Goal: Transaction & Acquisition: Purchase product/service

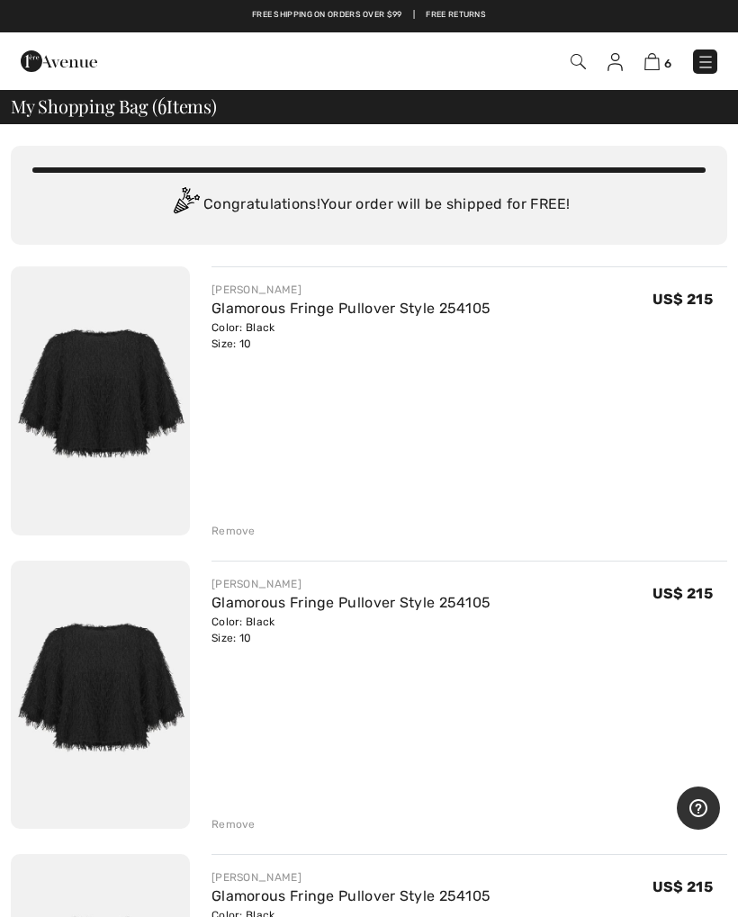
click at [244, 806] on div "JOSEPH RIBKOFF Glamorous Fringe Pullover Style 254105 Color: Black Size: 10 Fin…" at bounding box center [470, 697] width 516 height 273
click at [245, 826] on div "Remove" at bounding box center [234, 825] width 44 height 16
click at [248, 829] on div "Remove" at bounding box center [234, 825] width 44 height 16
click at [253, 827] on div "Remove" at bounding box center [234, 825] width 44 height 16
click at [258, 827] on div "Remove" at bounding box center [470, 823] width 516 height 20
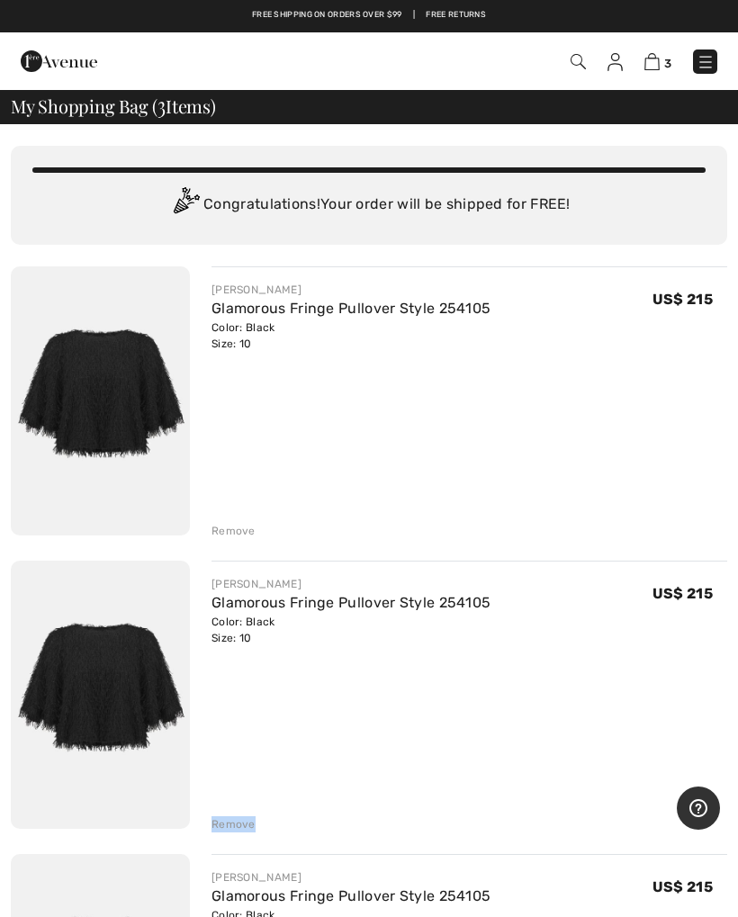
click at [262, 817] on div "Remove" at bounding box center [470, 823] width 516 height 20
click at [258, 822] on div "Remove" at bounding box center [470, 823] width 516 height 20
click at [254, 820] on div "Remove" at bounding box center [470, 823] width 516 height 20
click at [253, 825] on div "Remove" at bounding box center [234, 825] width 44 height 16
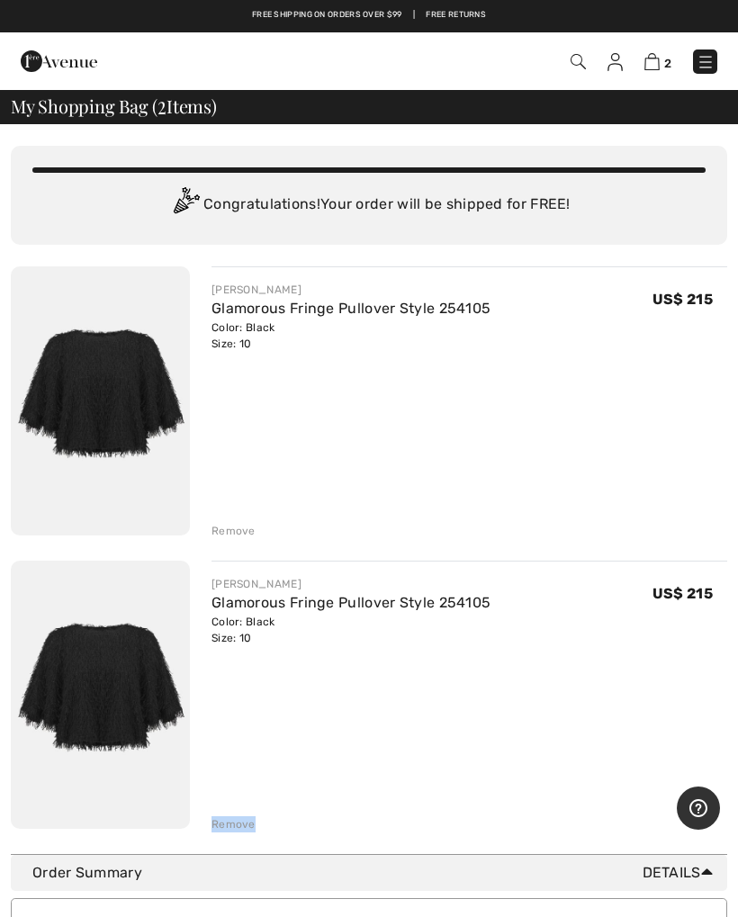
click at [256, 830] on div "Remove" at bounding box center [470, 823] width 516 height 20
click at [257, 818] on div "Remove" at bounding box center [470, 823] width 516 height 20
click at [264, 820] on div "Remove" at bounding box center [470, 823] width 516 height 20
click at [256, 835] on div "You are only US$ 0.00 away from FREE SHIPPING! Continue Shopping > Congratulati…" at bounding box center [369, 489] width 717 height 730
click at [265, 823] on div "Remove" at bounding box center [470, 823] width 516 height 20
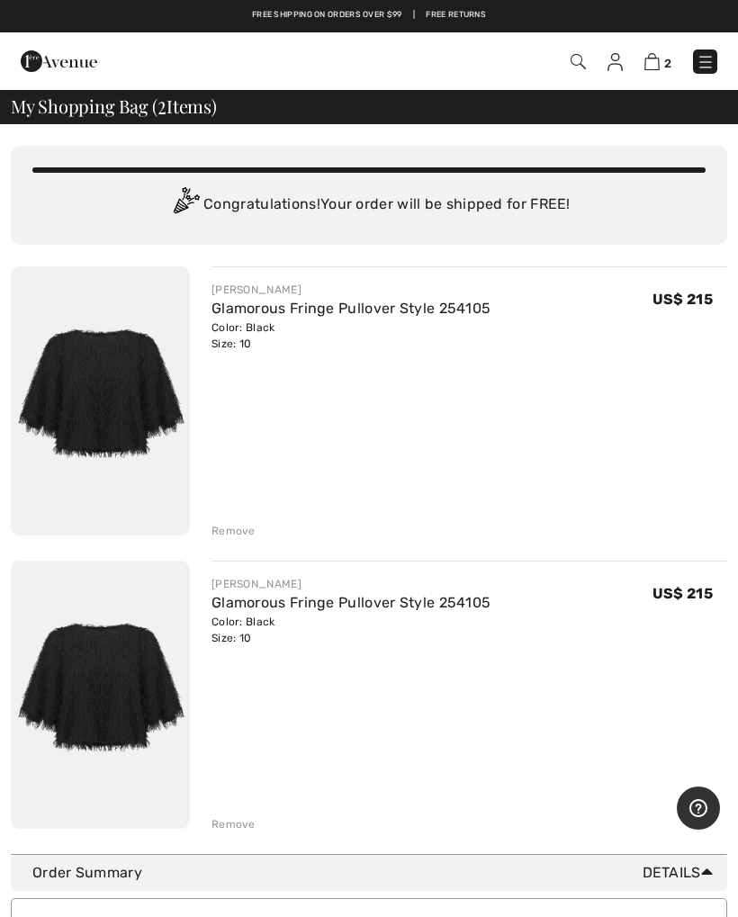
click at [249, 819] on div "Remove" at bounding box center [234, 825] width 44 height 16
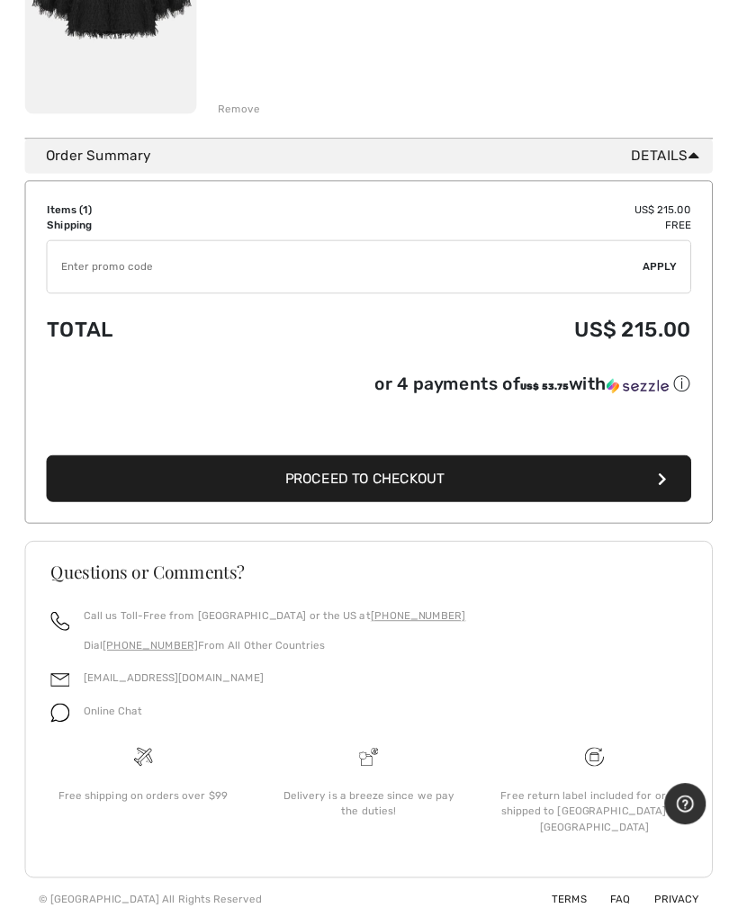
scroll to position [447, 0]
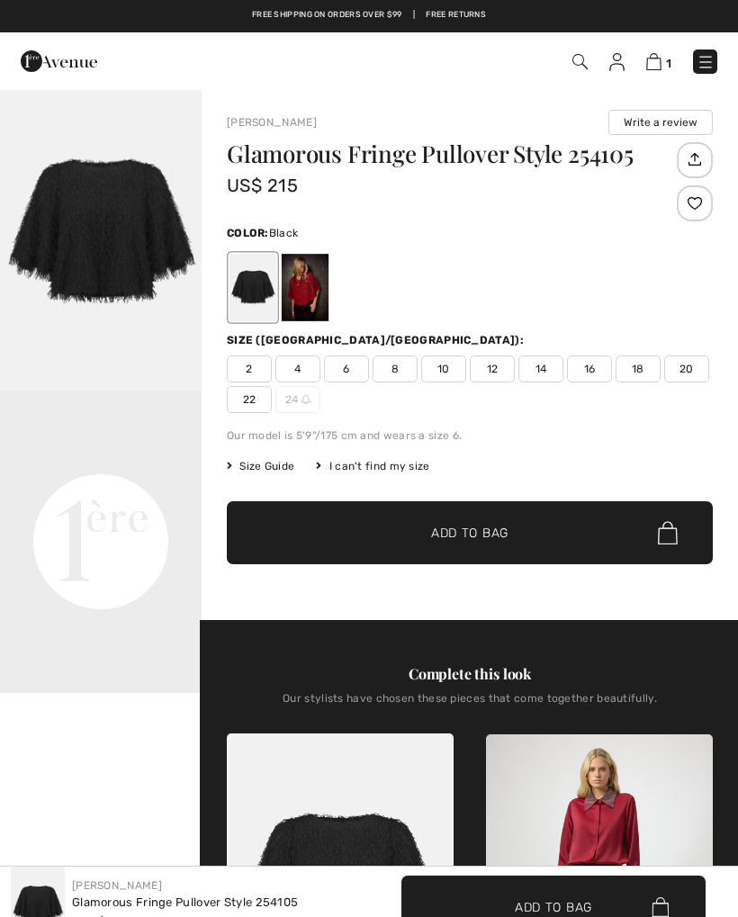
scroll to position [3435, 0]
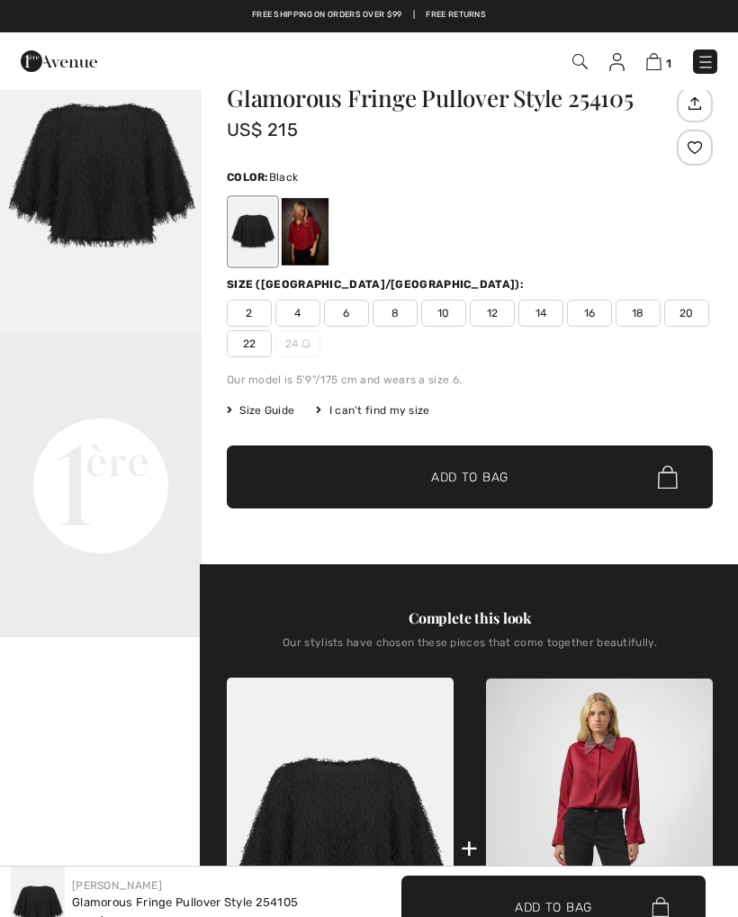
checkbox input "true"
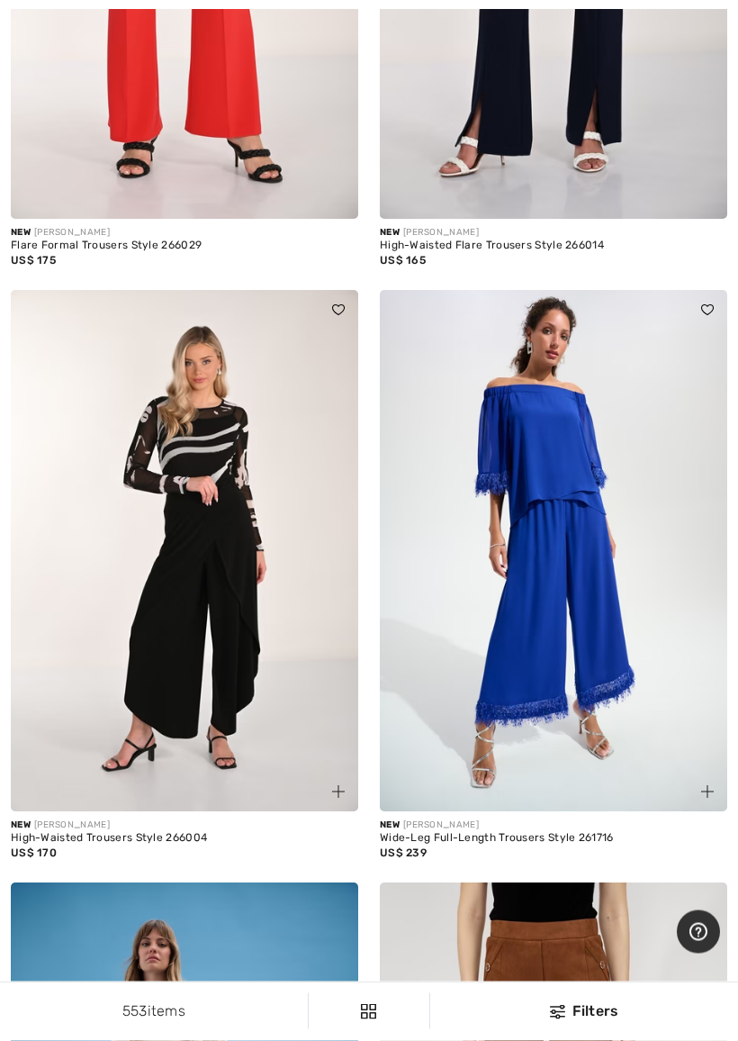
scroll to position [2315, 0]
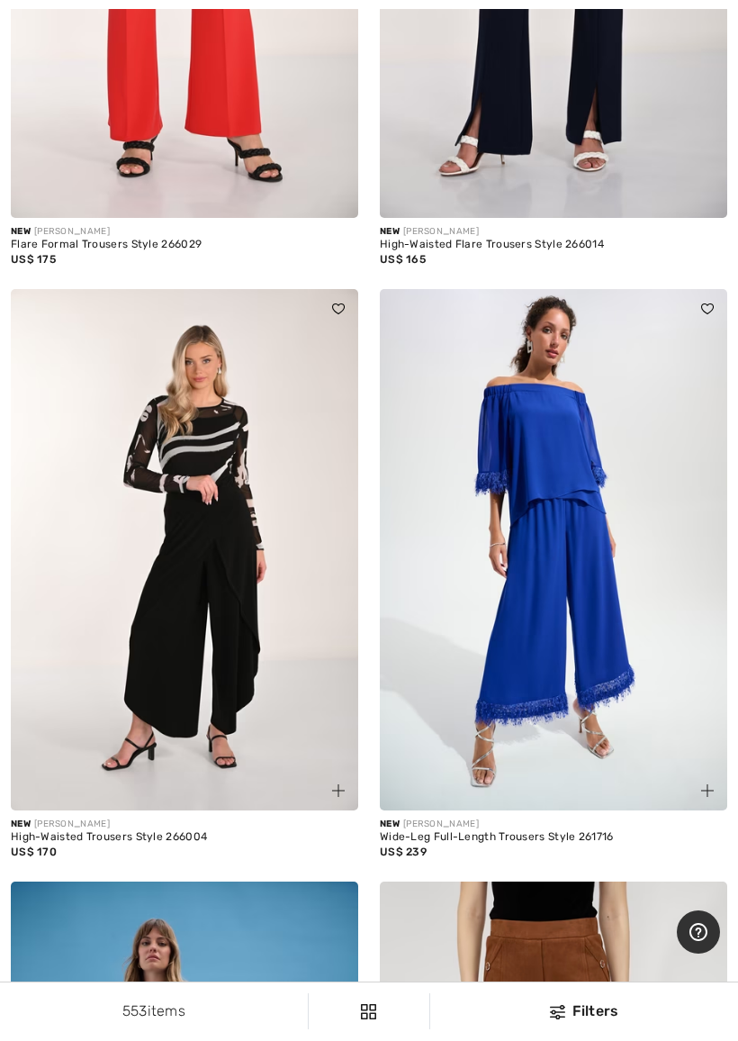
click at [196, 620] on img at bounding box center [184, 549] width 347 height 521
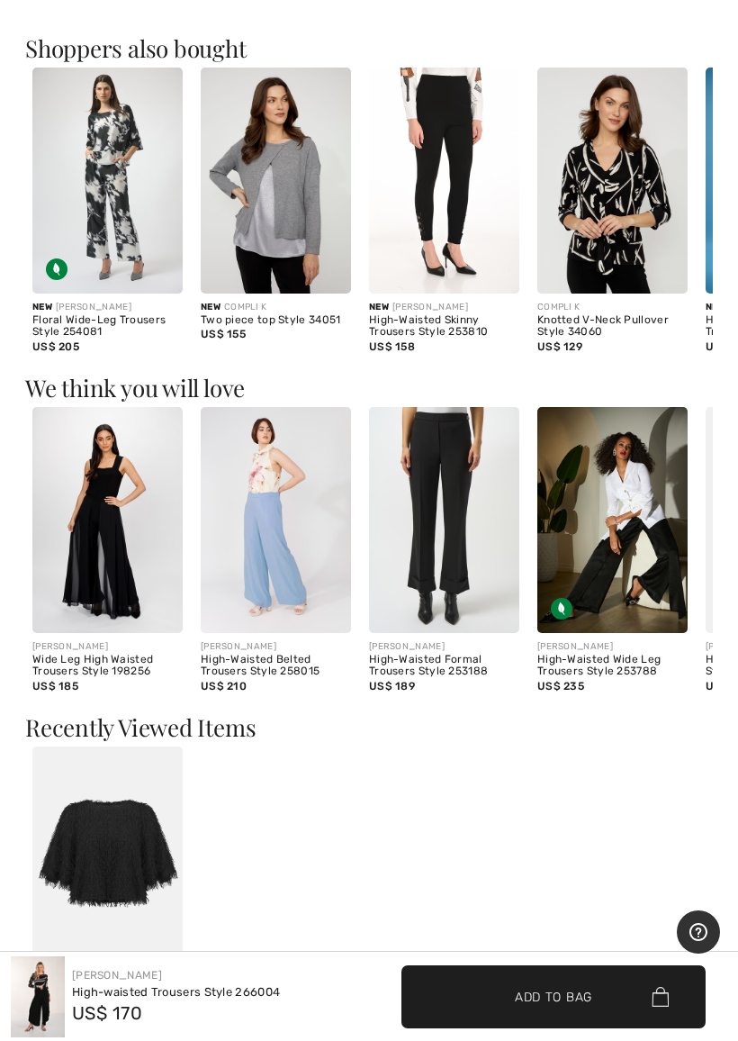
scroll to position [1046, 0]
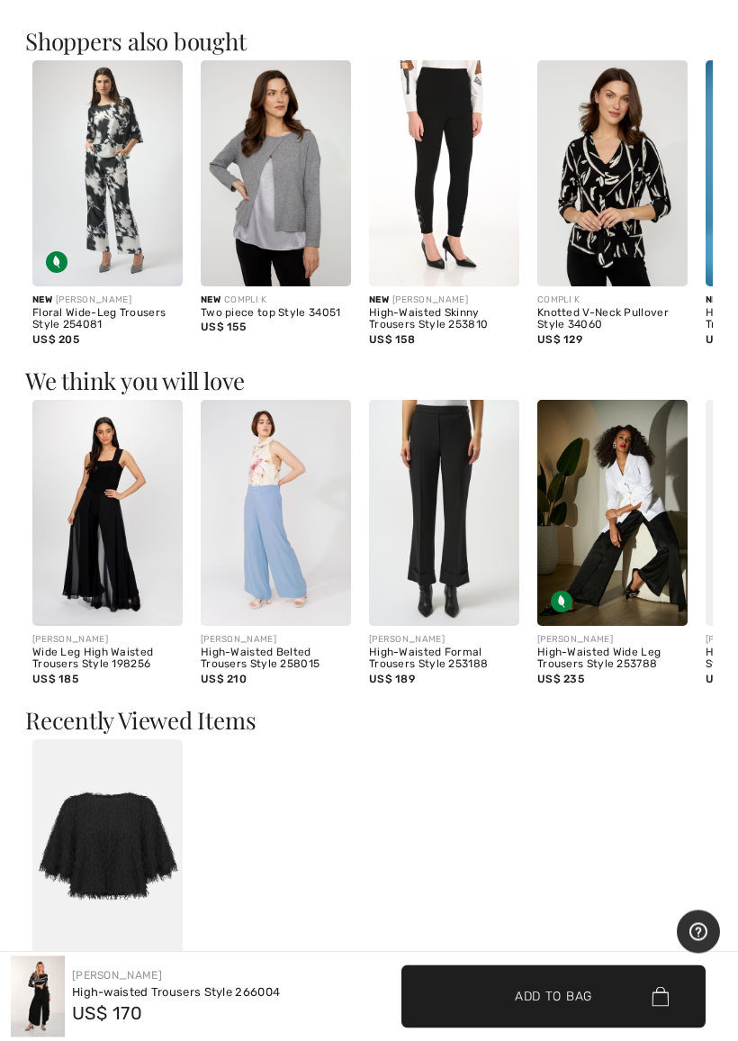
click at [649, 503] on img at bounding box center [612, 514] width 150 height 226
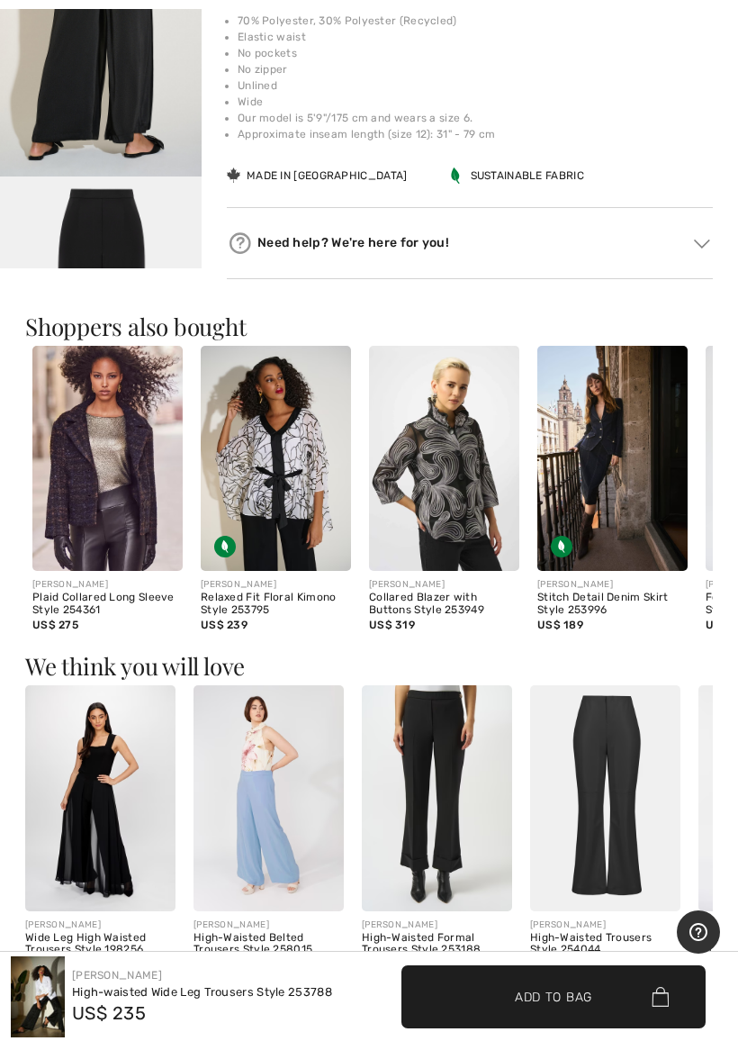
scroll to position [0, 16]
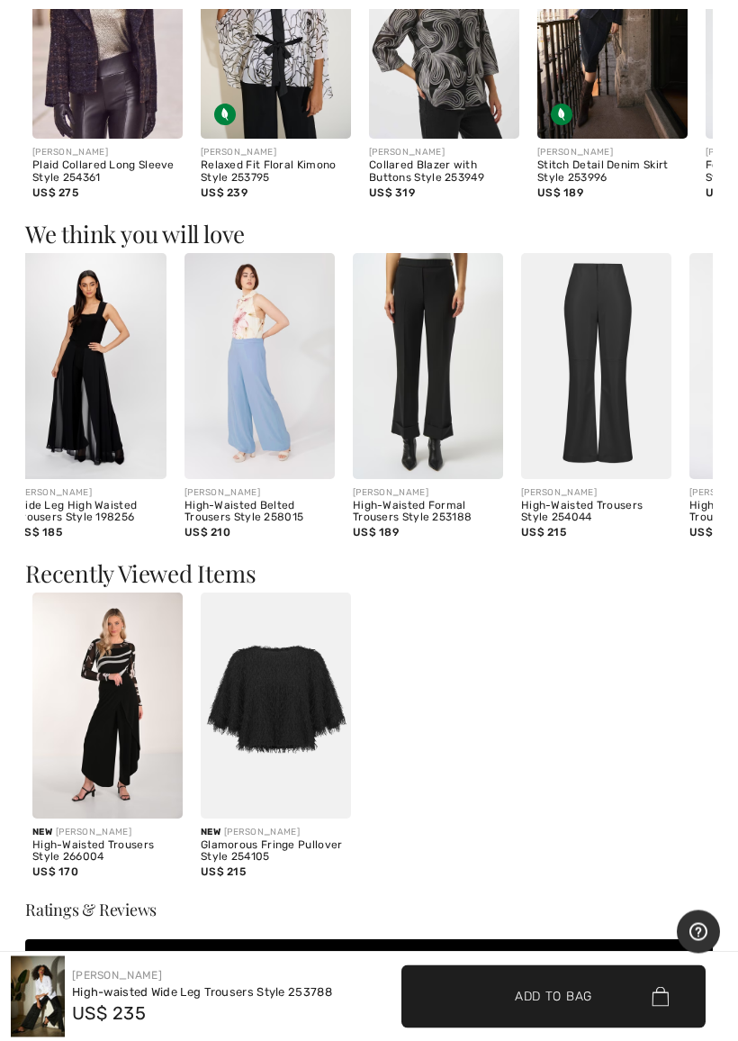
click at [664, 627] on div "New FRANK LYMAN High-Waisted Trousers Style 266004 US$ 170 New JOSEPH RIBKOFF G…" at bounding box center [369, 747] width 688 height 309
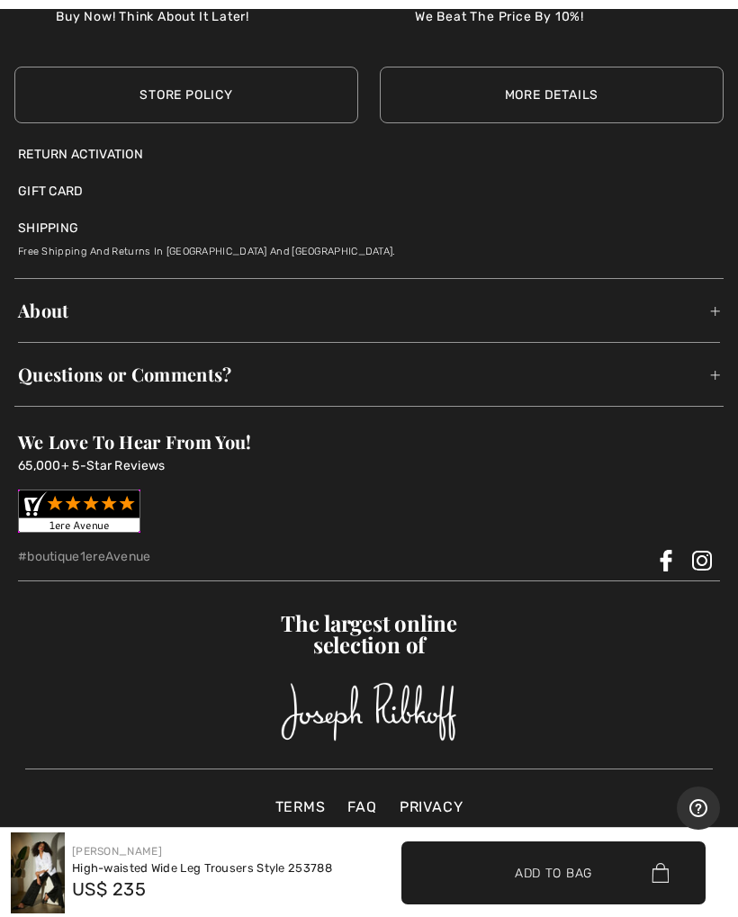
scroll to position [3919, 0]
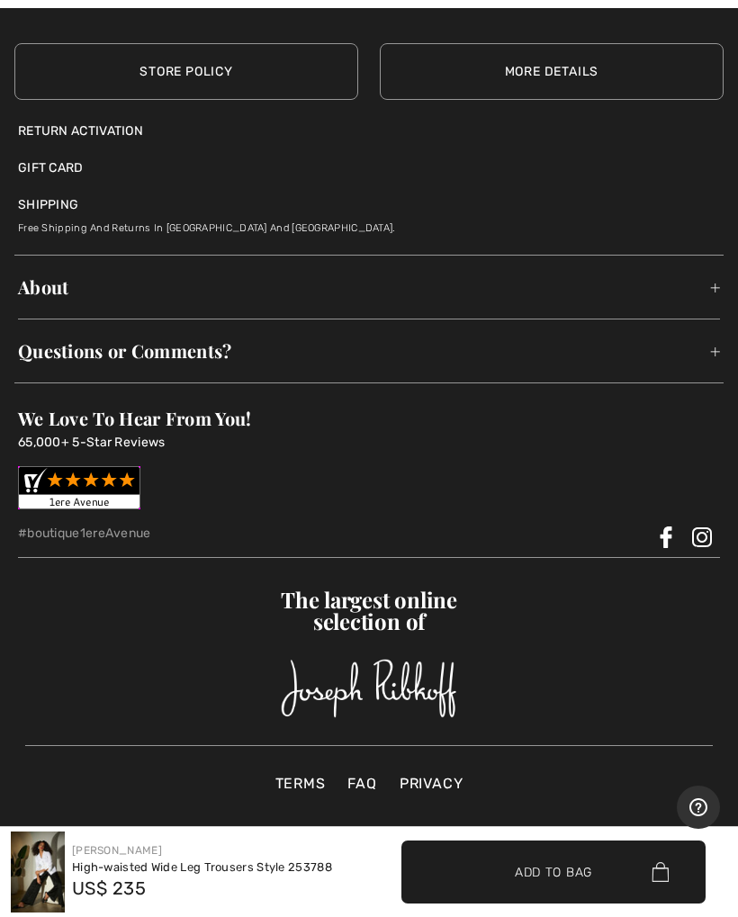
click at [637, 698] on div "The largest online selection of" at bounding box center [369, 655] width 688 height 130
click at [43, 875] on img at bounding box center [38, 873] width 54 height 81
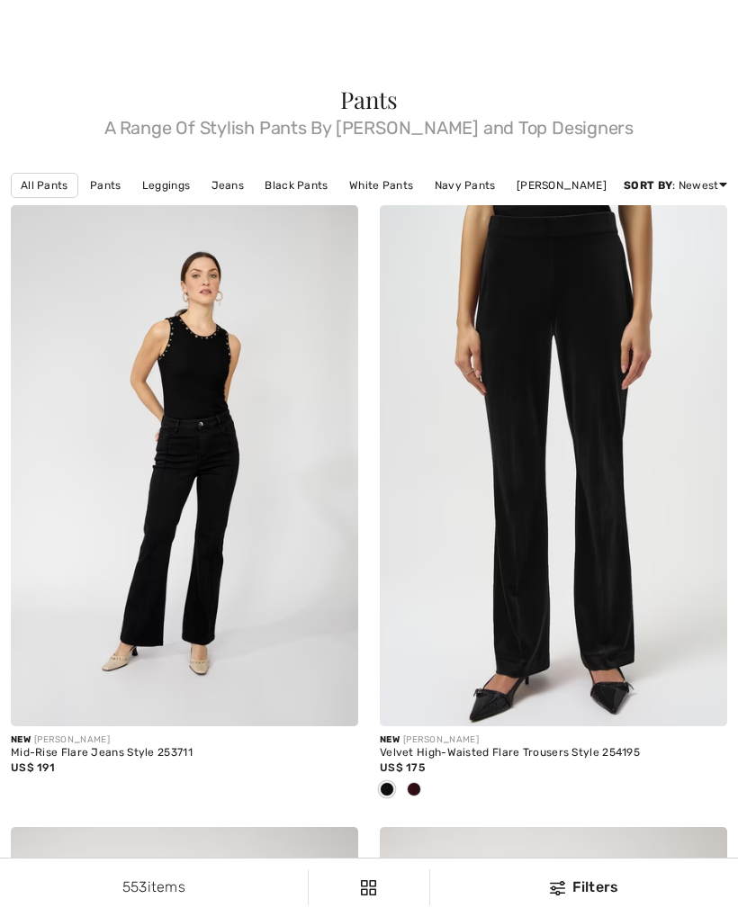
scroll to position [2365, 0]
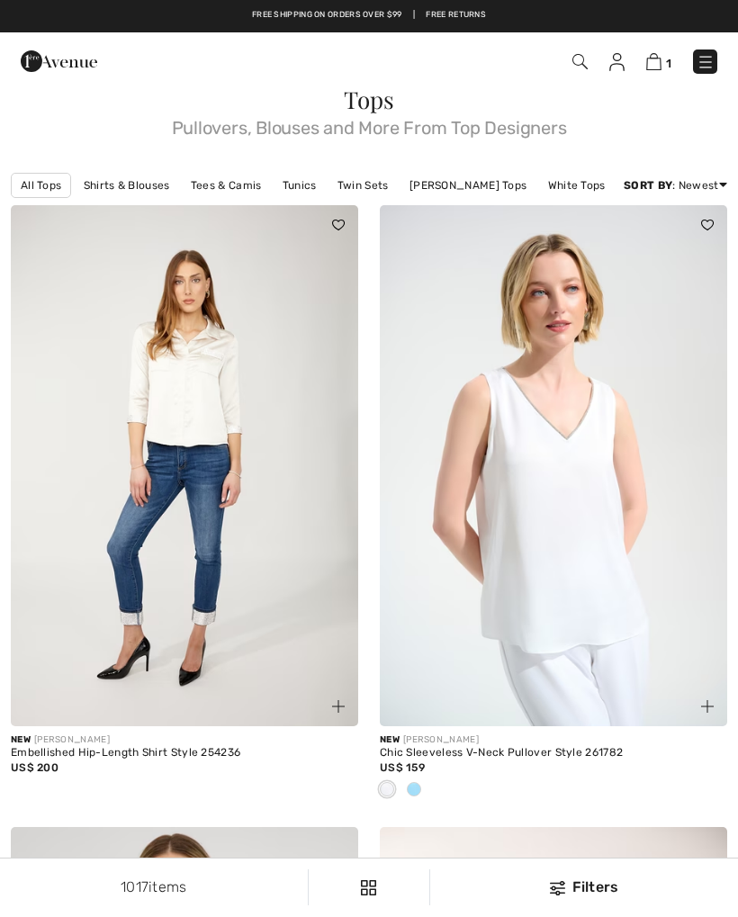
checkbox input "true"
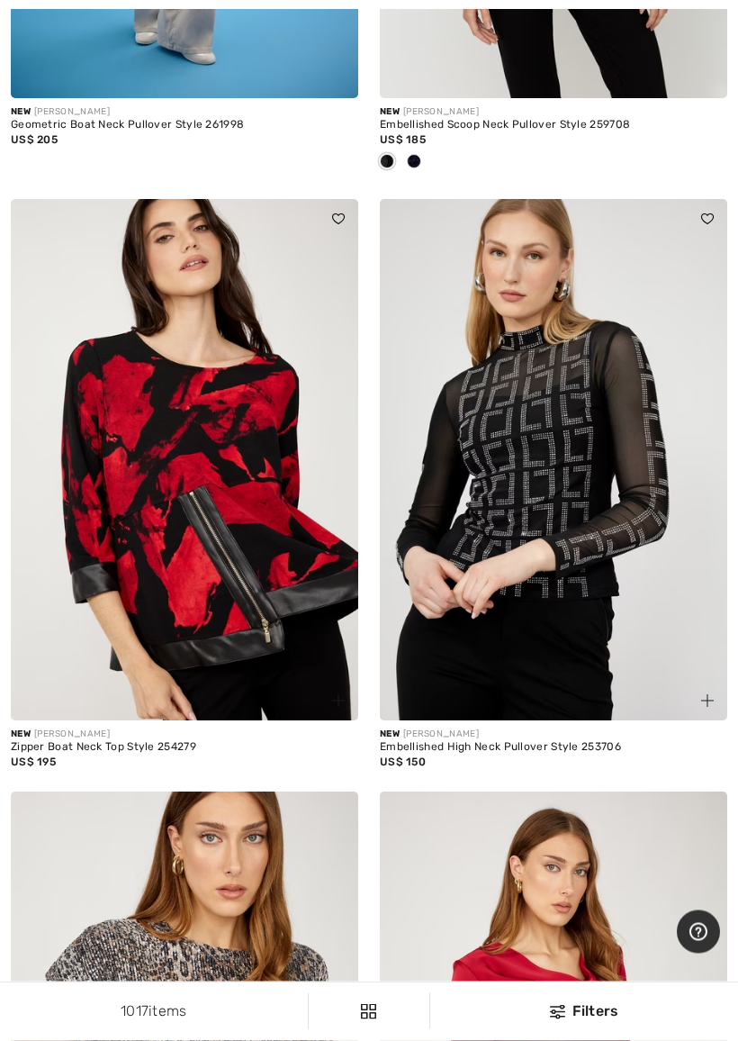
scroll to position [9666, 0]
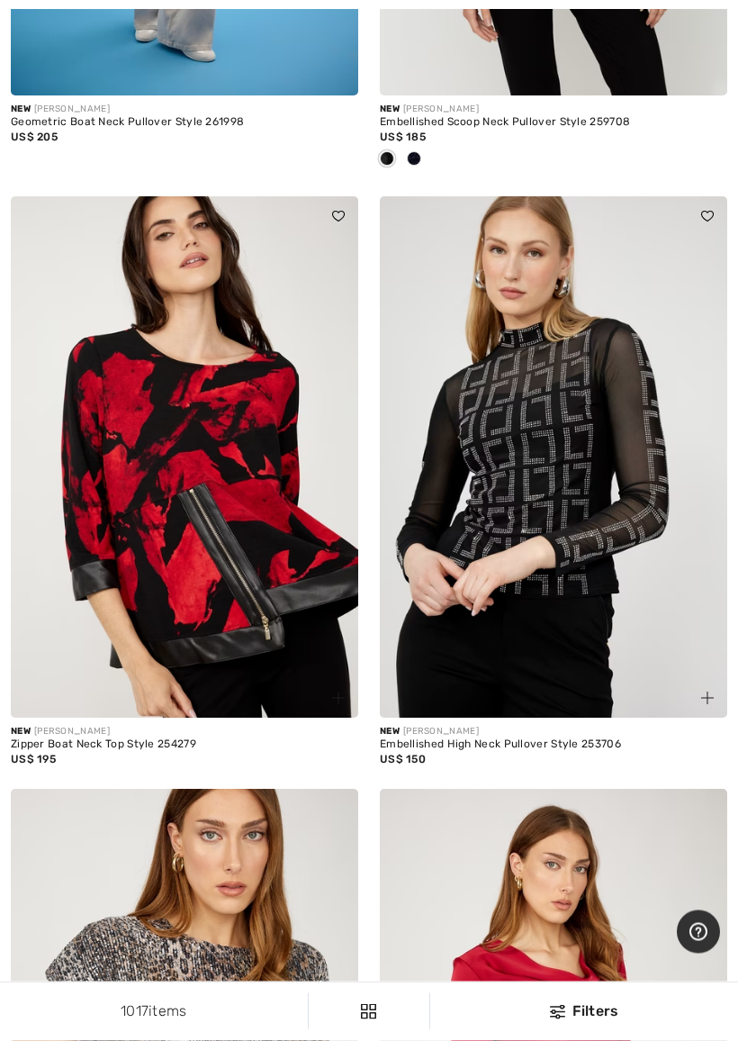
click at [581, 520] on img at bounding box center [553, 457] width 347 height 521
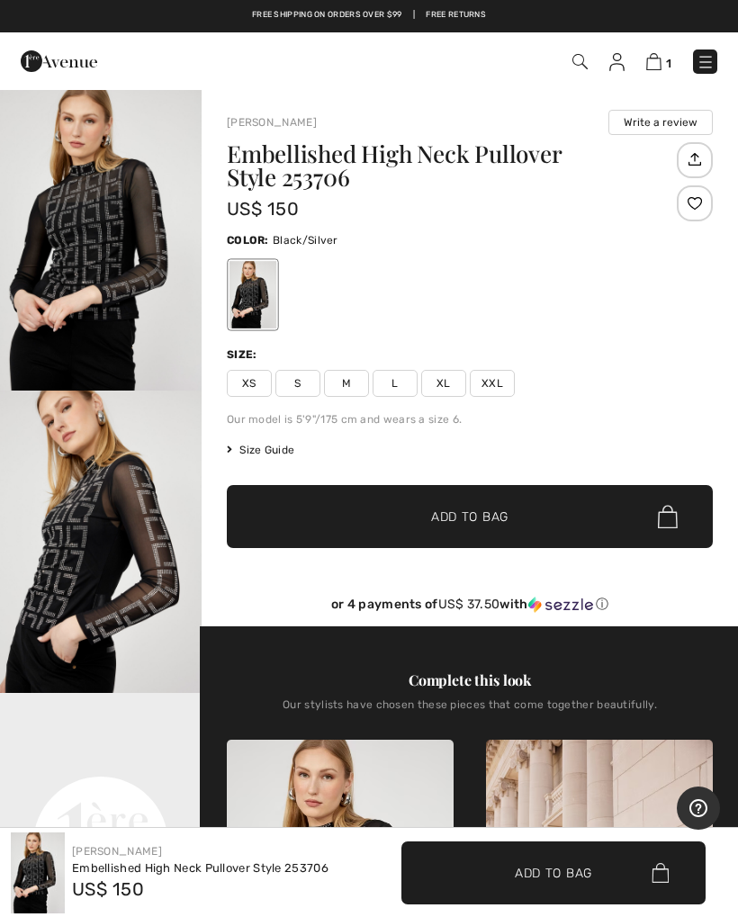
click at [345, 389] on span "M" at bounding box center [346, 383] width 45 height 27
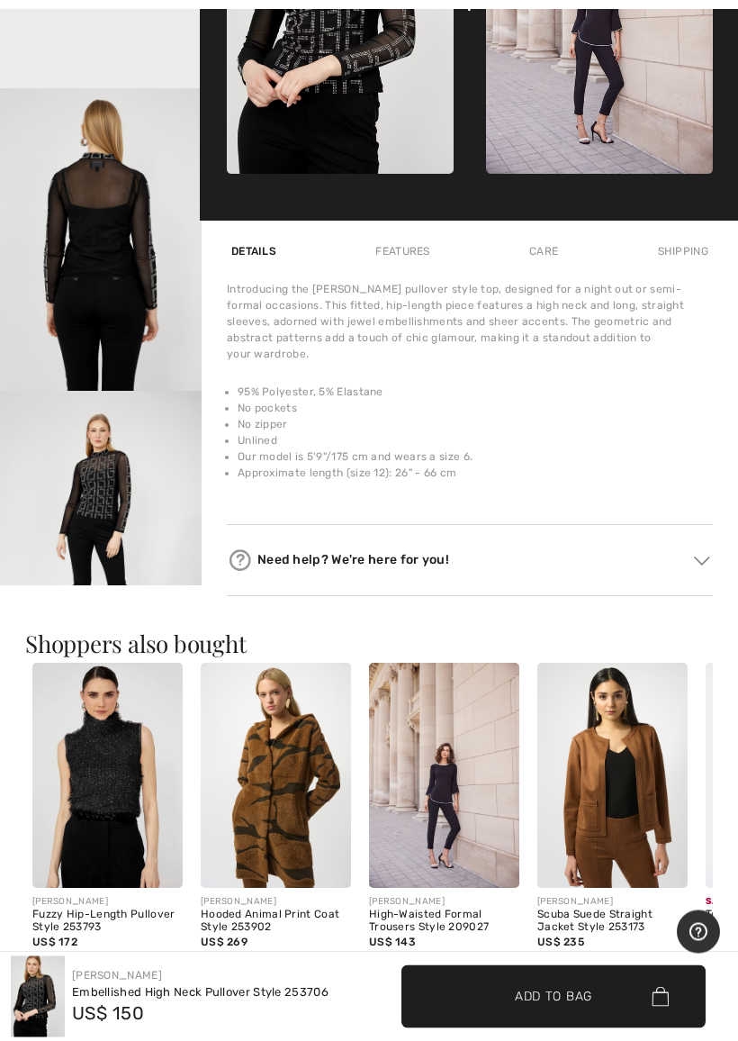
scroll to position [908, 0]
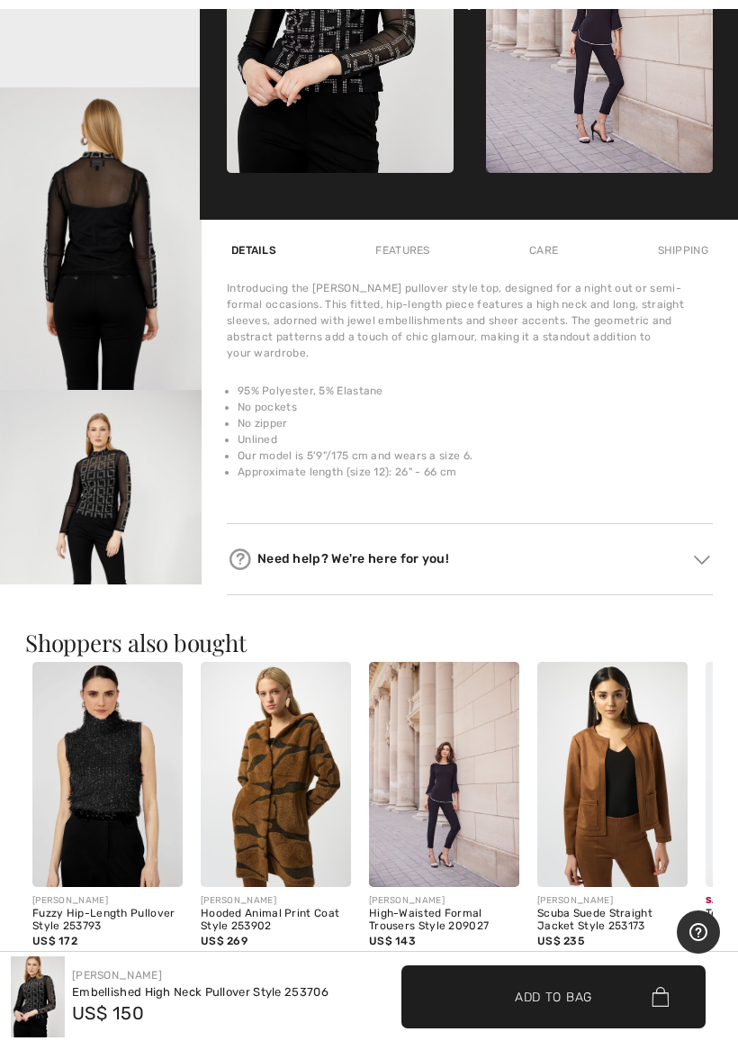
click at [556, 251] on div "Care" at bounding box center [544, 250] width 38 height 32
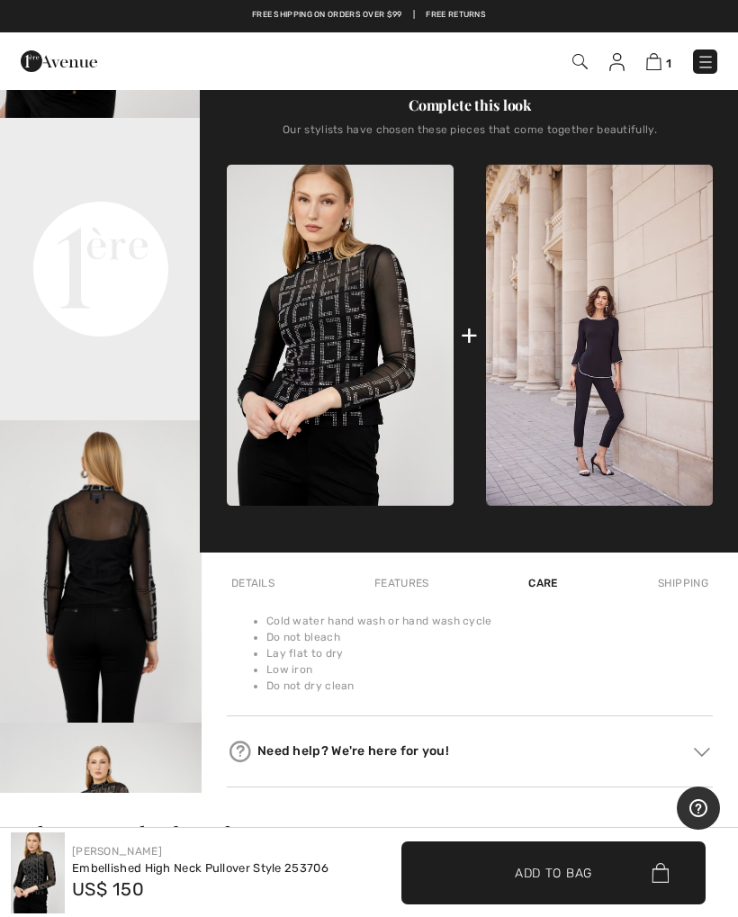
scroll to position [574, 0]
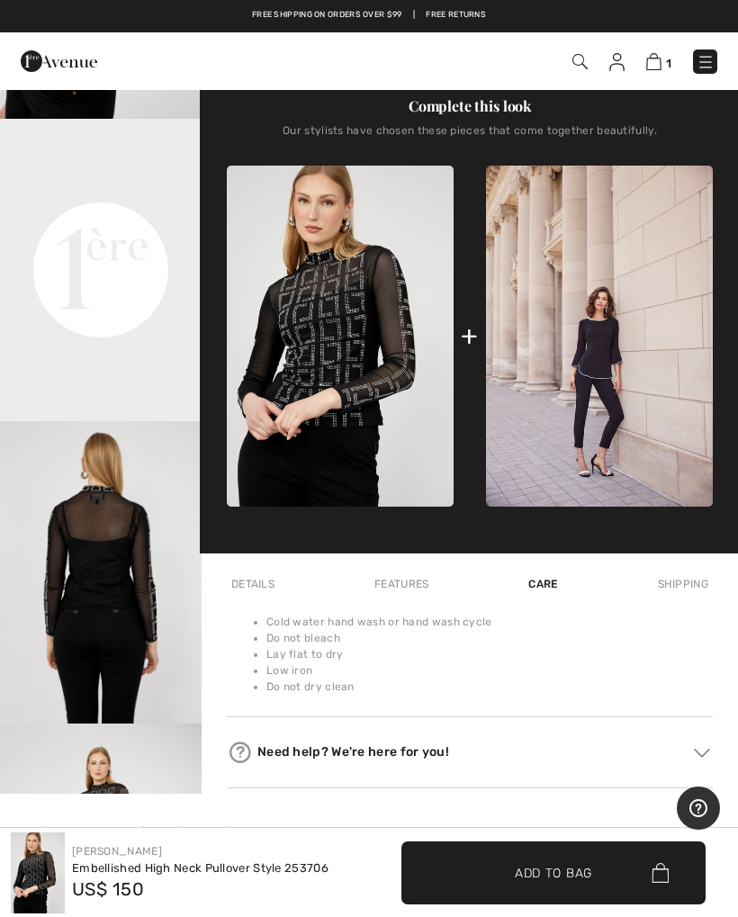
click at [623, 379] on img at bounding box center [599, 336] width 227 height 341
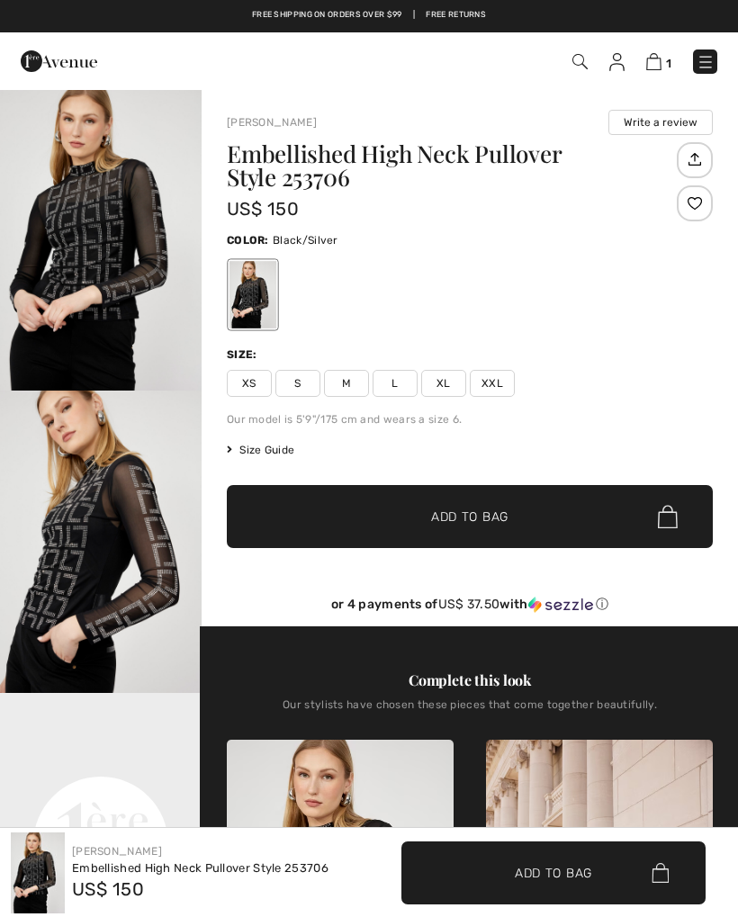
scroll to position [574, 0]
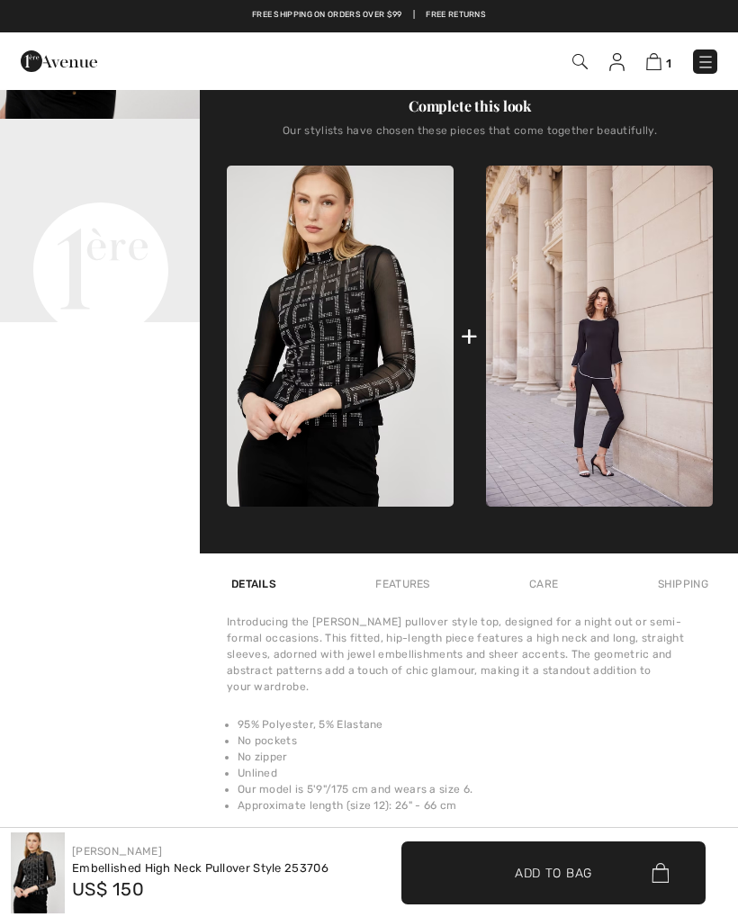
click at [656, 817] on div "Introducing the Frank Lyman pullover style top, designed for a night out or sem…" at bounding box center [470, 724] width 486 height 221
click at [600, 873] on span "✔ Added to Bag Add to Bag" at bounding box center [554, 873] width 304 height 63
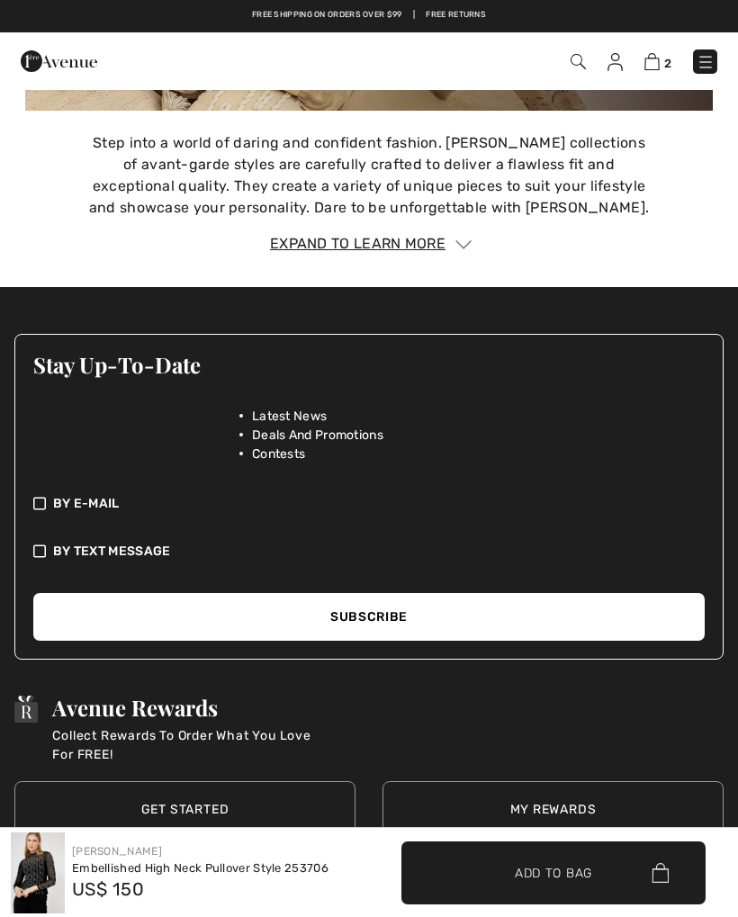
scroll to position [2815, 0]
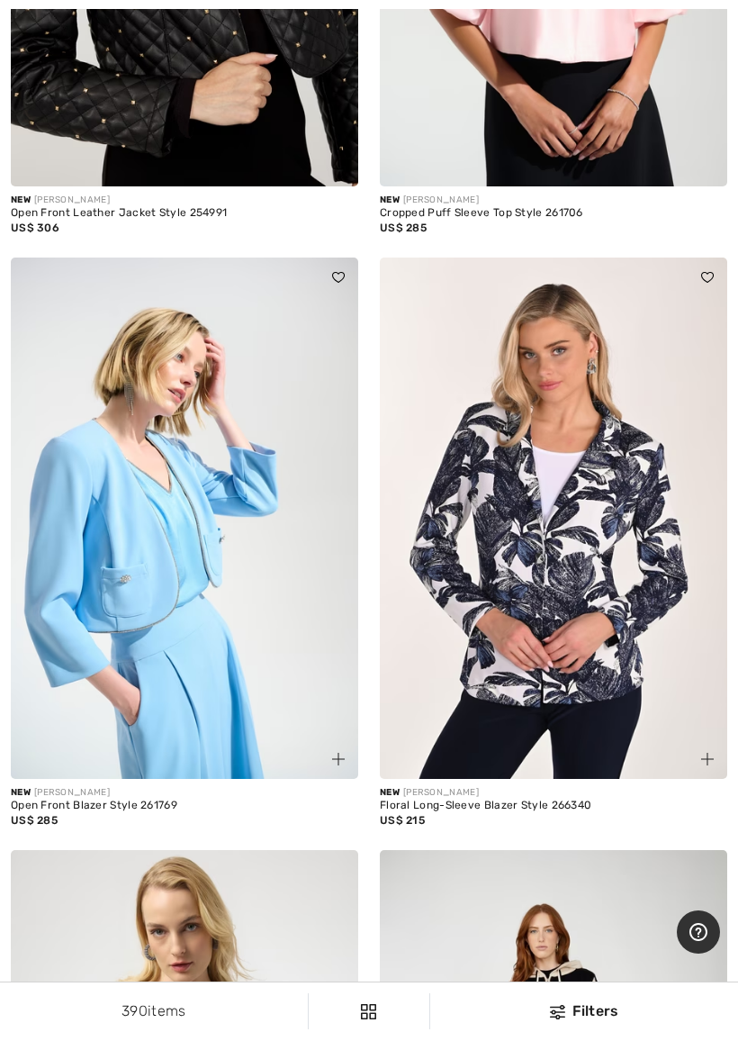
scroll to position [513, 0]
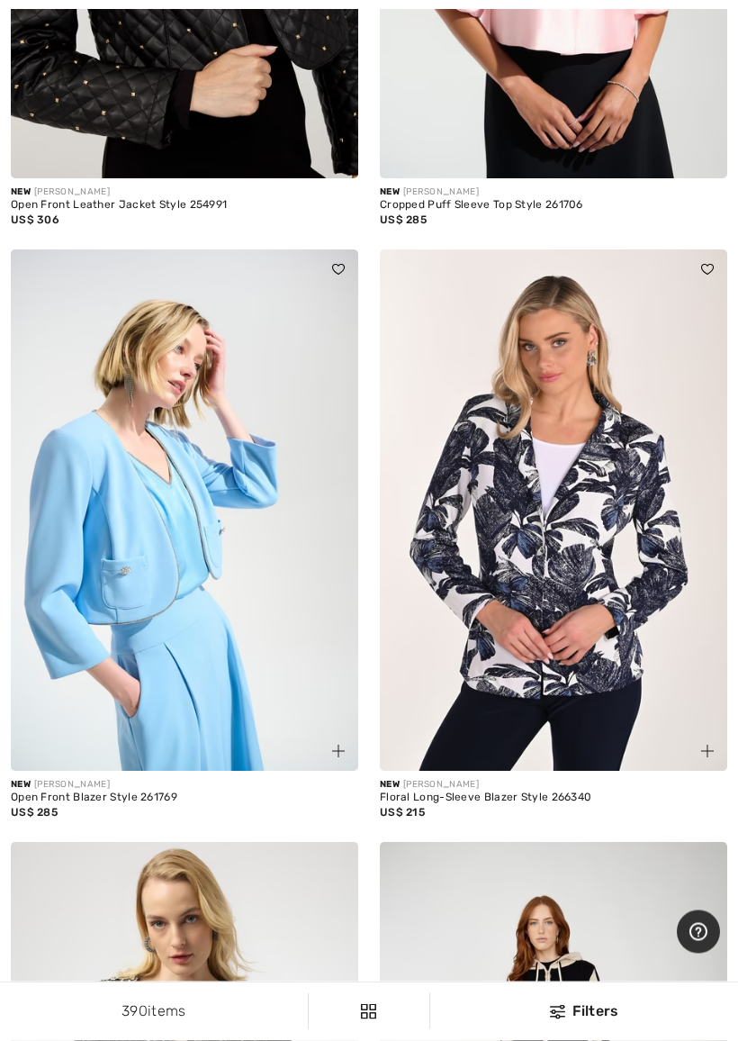
click at [669, 664] on img at bounding box center [553, 510] width 347 height 521
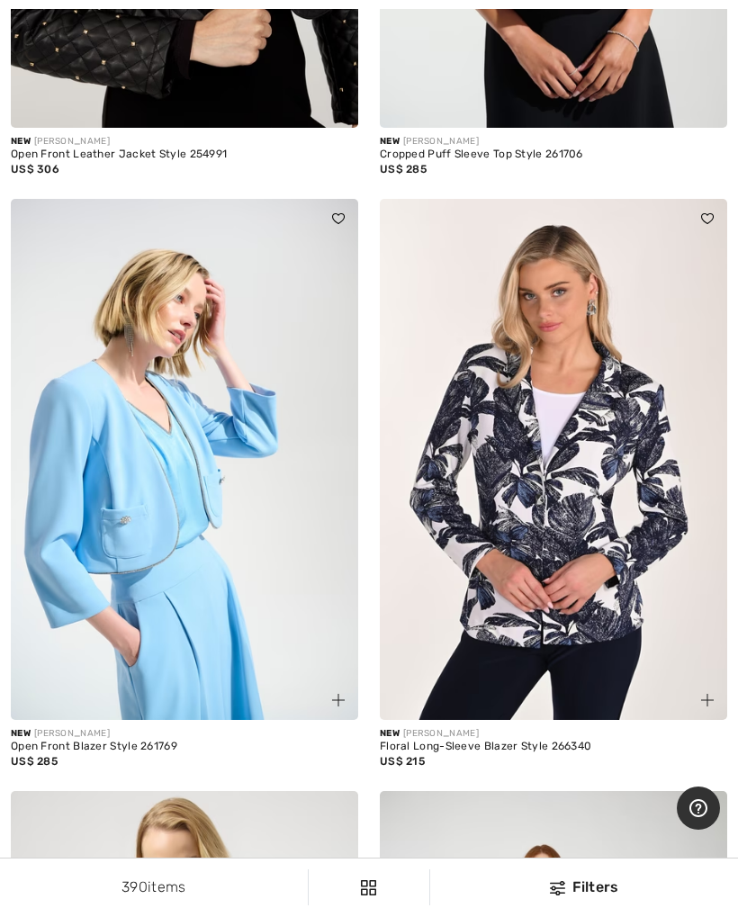
click at [663, 743] on div "Floral Long-Sleeve Blazer Style 266340" at bounding box center [553, 747] width 347 height 13
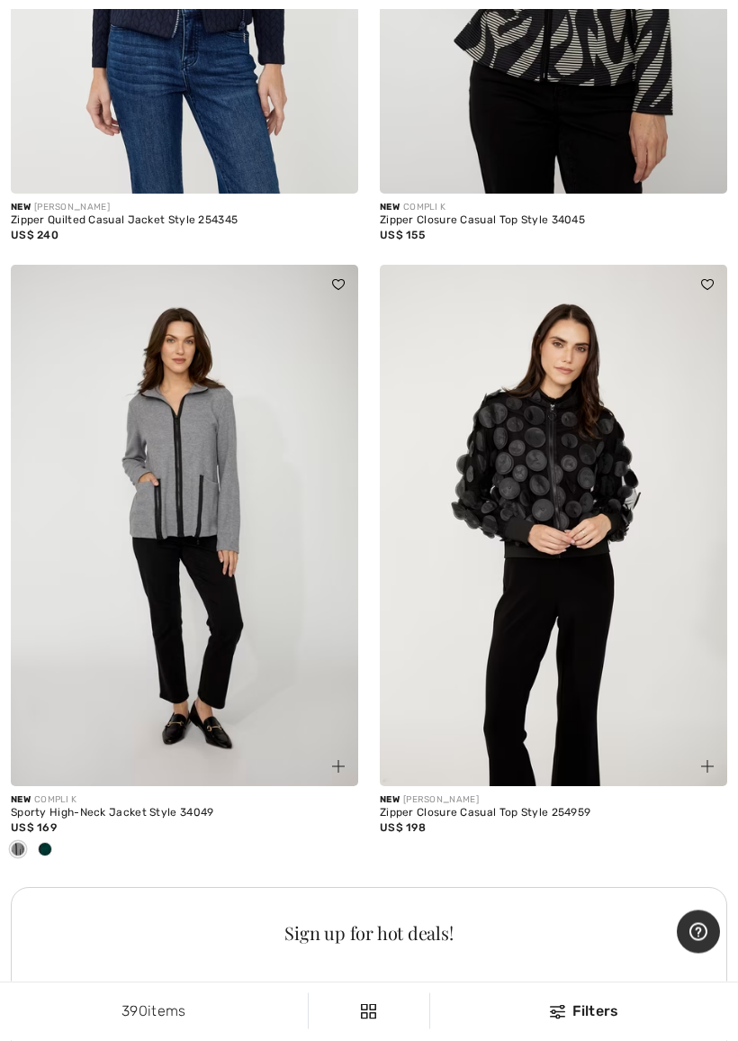
scroll to position [2867, 0]
click at [570, 482] on img at bounding box center [553, 525] width 347 height 521
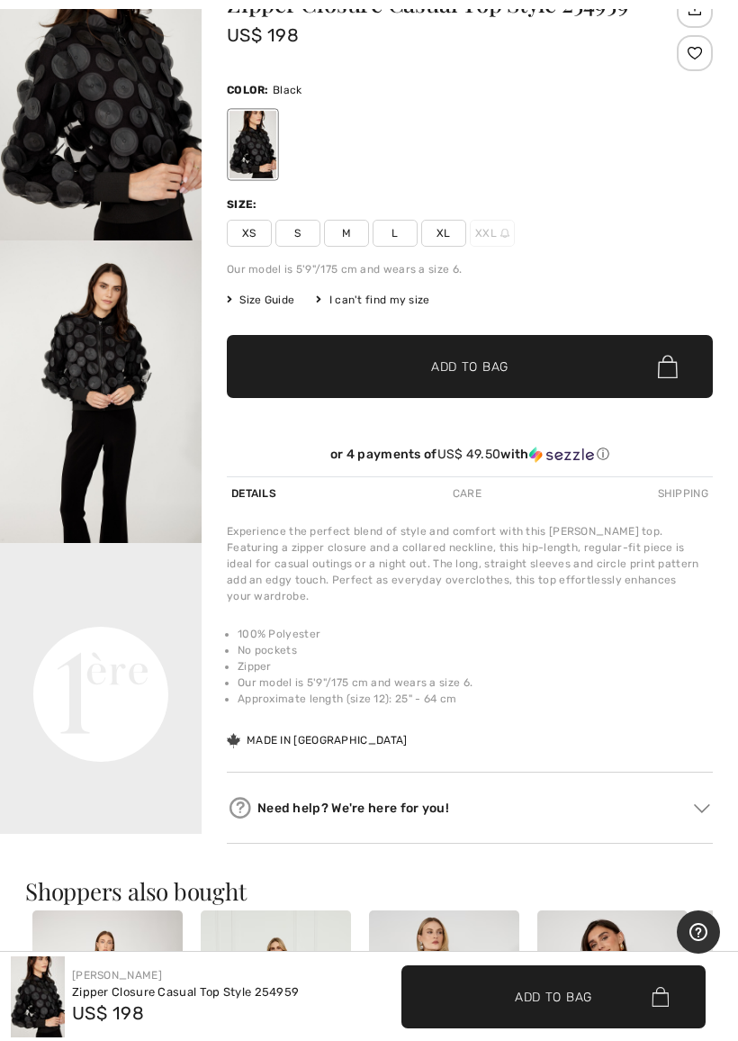
scroll to position [151, 0]
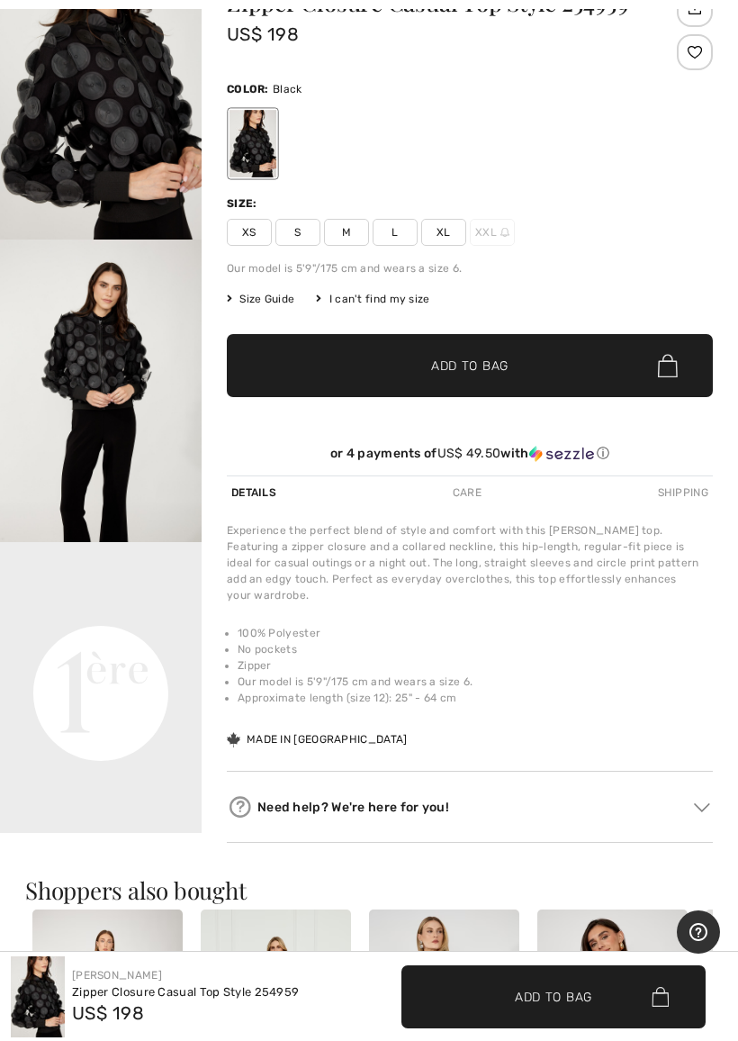
click at [365, 216] on div "Size: XS S M L XL XXL" at bounding box center [470, 220] width 486 height 50
click at [365, 233] on span "M" at bounding box center [346, 232] width 45 height 27
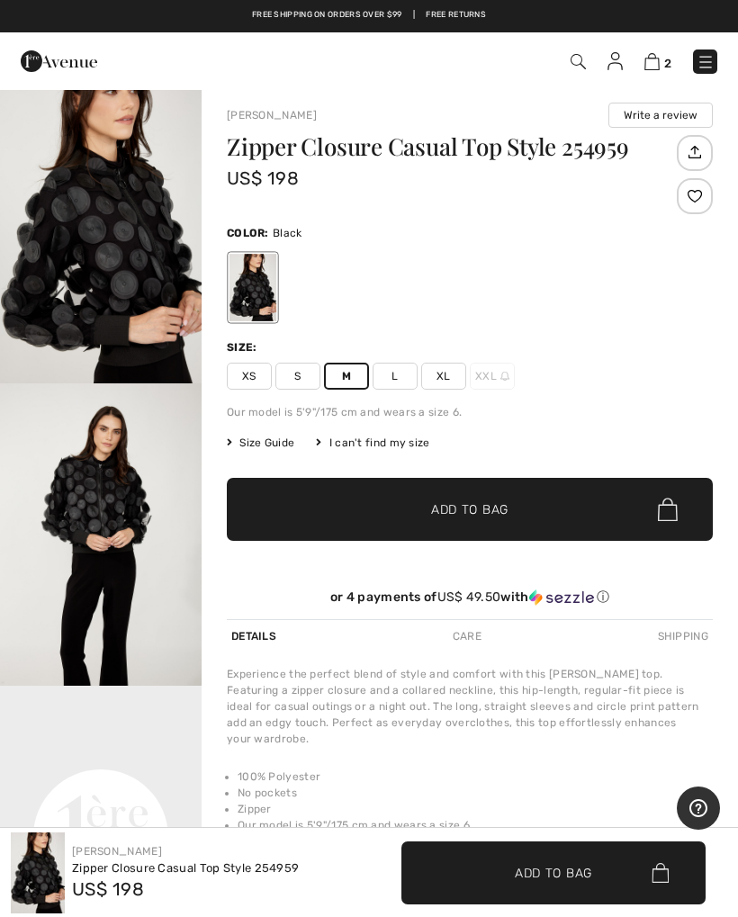
scroll to position [0, 0]
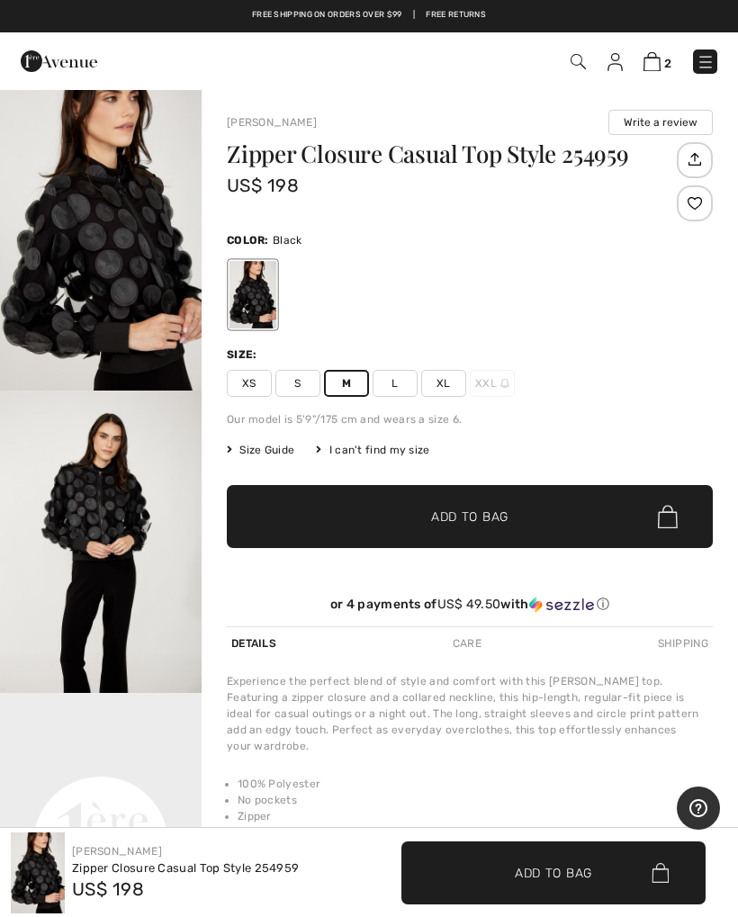
click at [672, 859] on span "✔ Added to Bag Add to Bag" at bounding box center [554, 873] width 304 height 63
click at [112, 270] on img "1 / 4" at bounding box center [101, 239] width 202 height 302
click at [36, 910] on img at bounding box center [38, 873] width 54 height 81
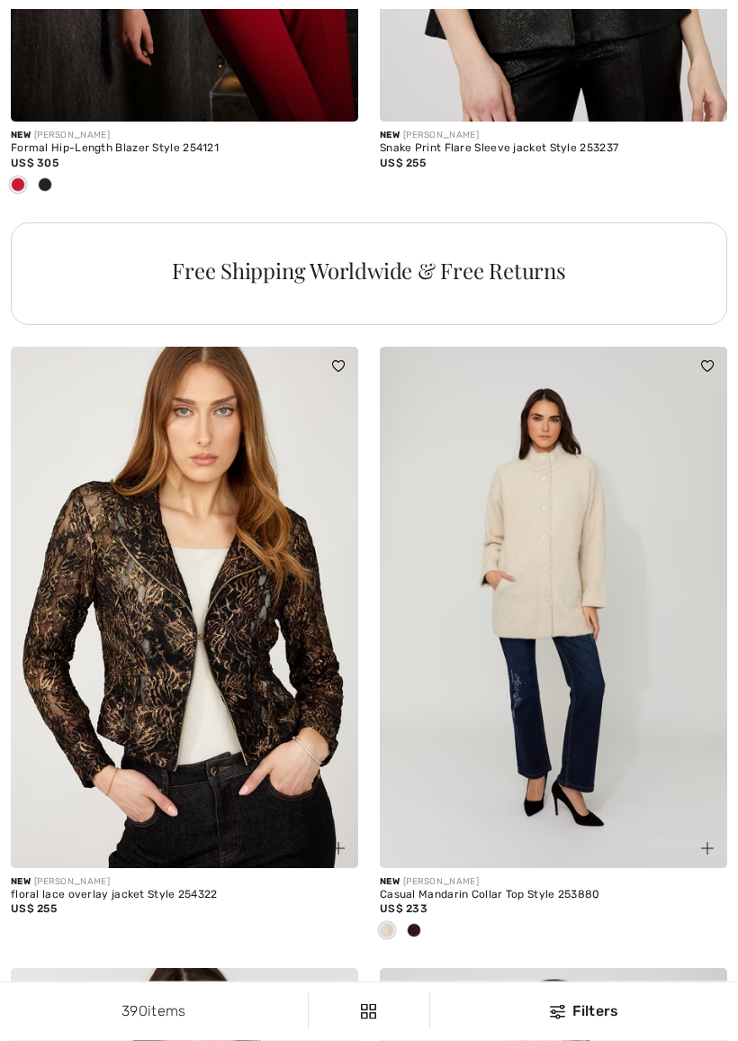
scroll to position [7676, 0]
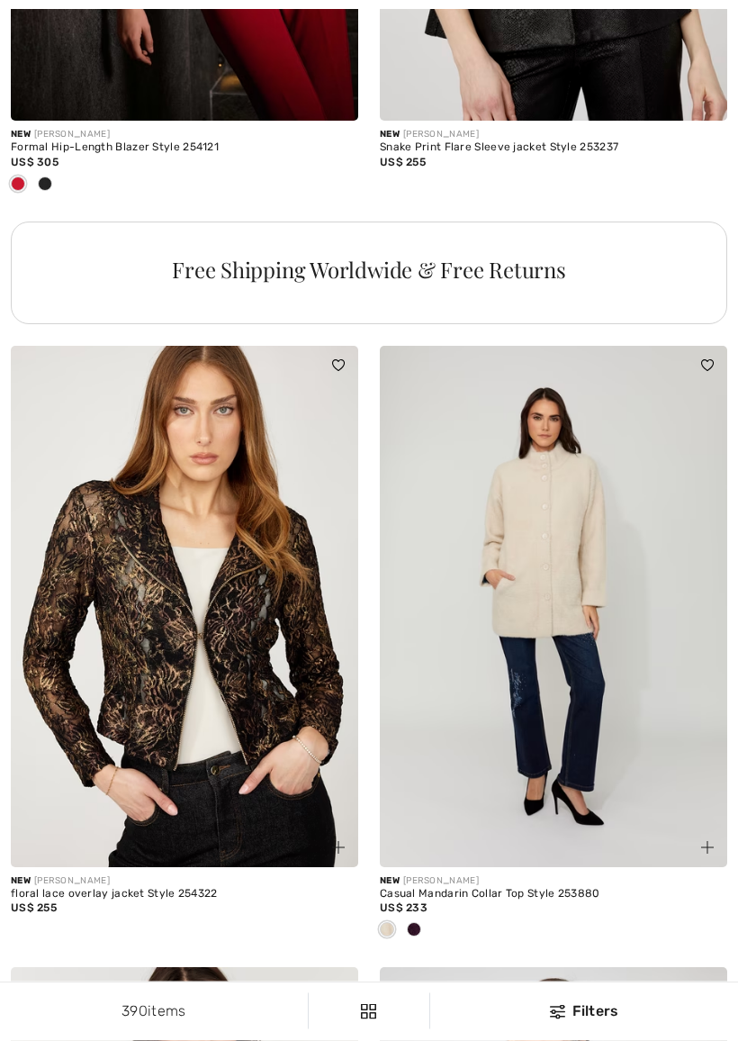
click at [578, 574] on img at bounding box center [553, 607] width 347 height 521
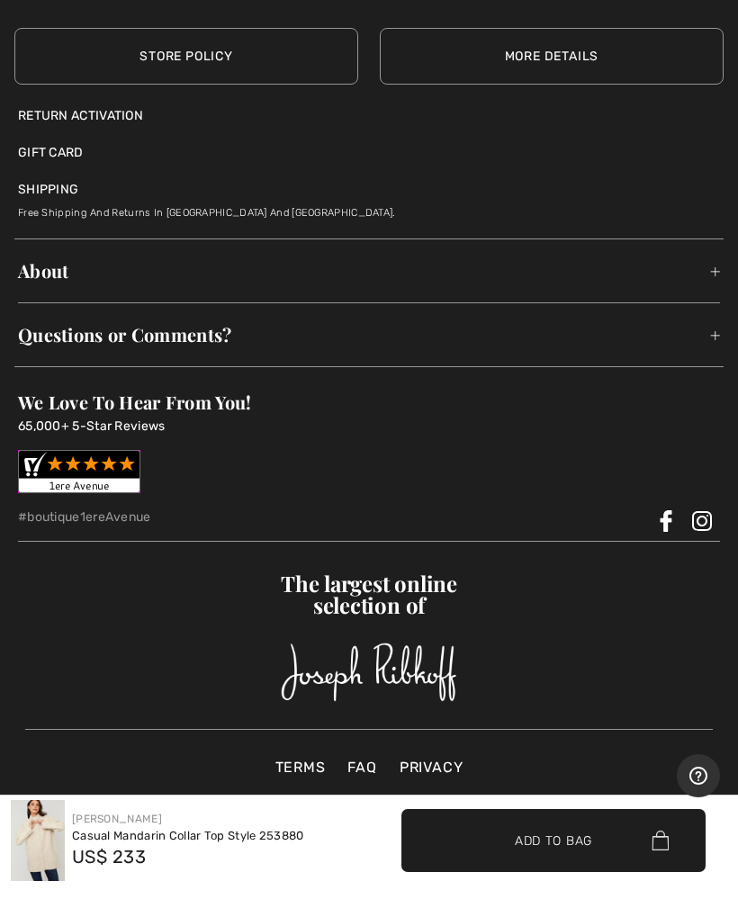
scroll to position [3228, 0]
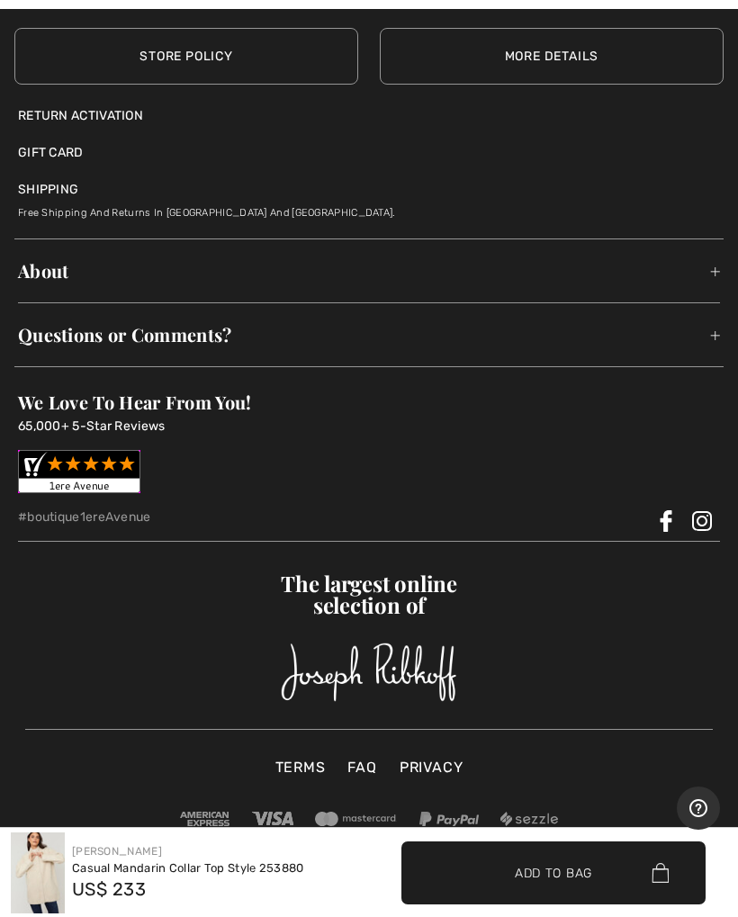
click at [680, 569] on div "The largest online selection of We Love To Hear From You! 69,000+ 5-Star Review…" at bounding box center [369, 638] width 688 height 185
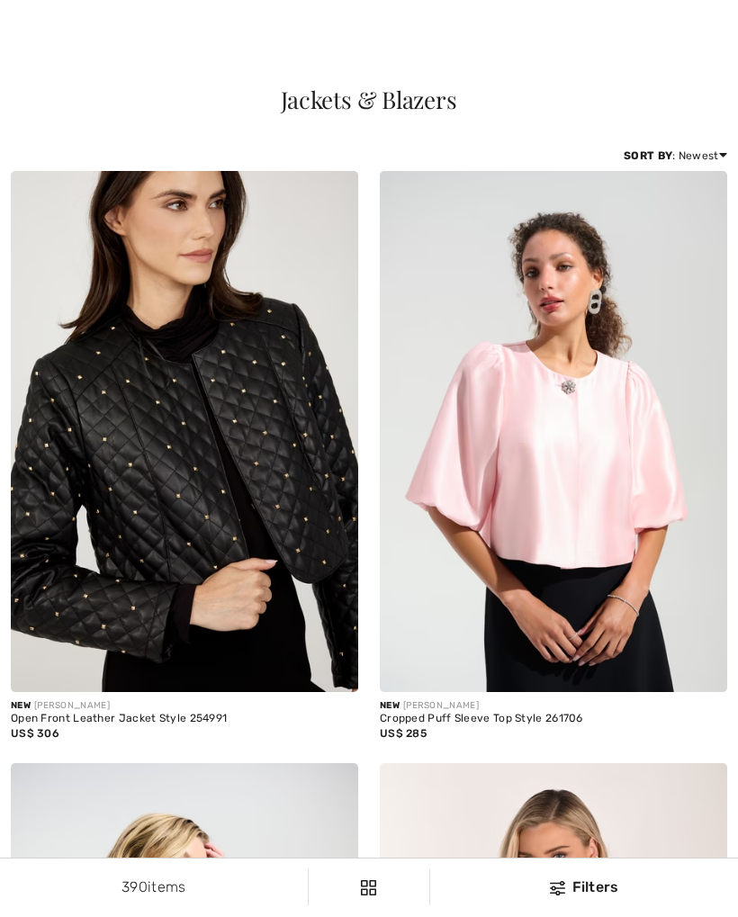
scroll to position [7728, 0]
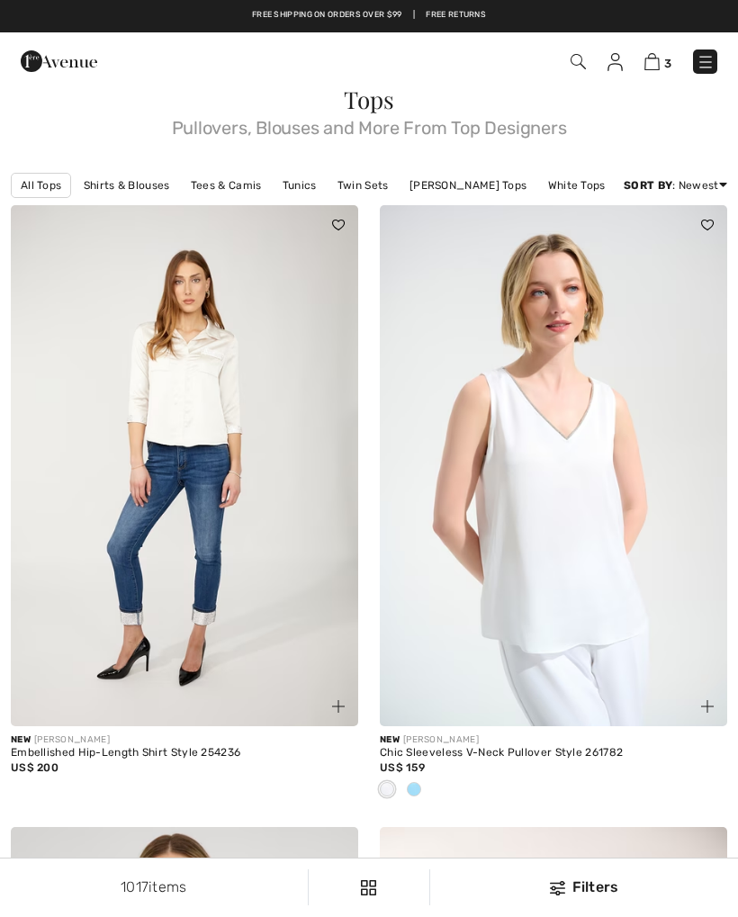
checkbox input "true"
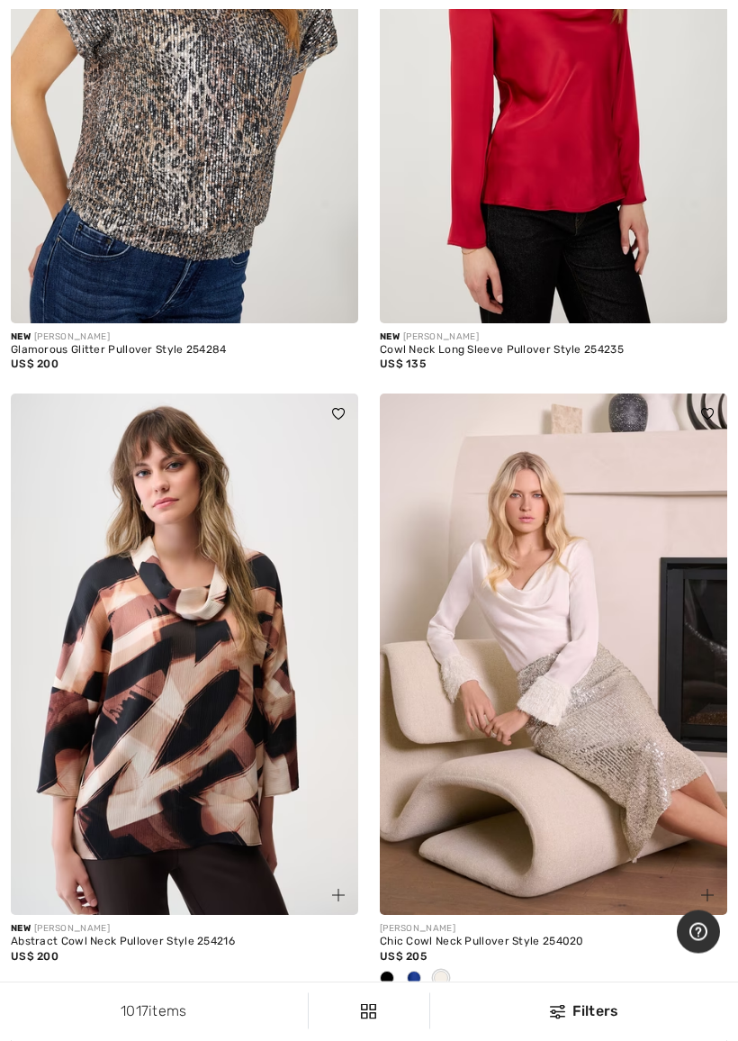
scroll to position [10654, 0]
click at [542, 617] on img at bounding box center [553, 653] width 347 height 521
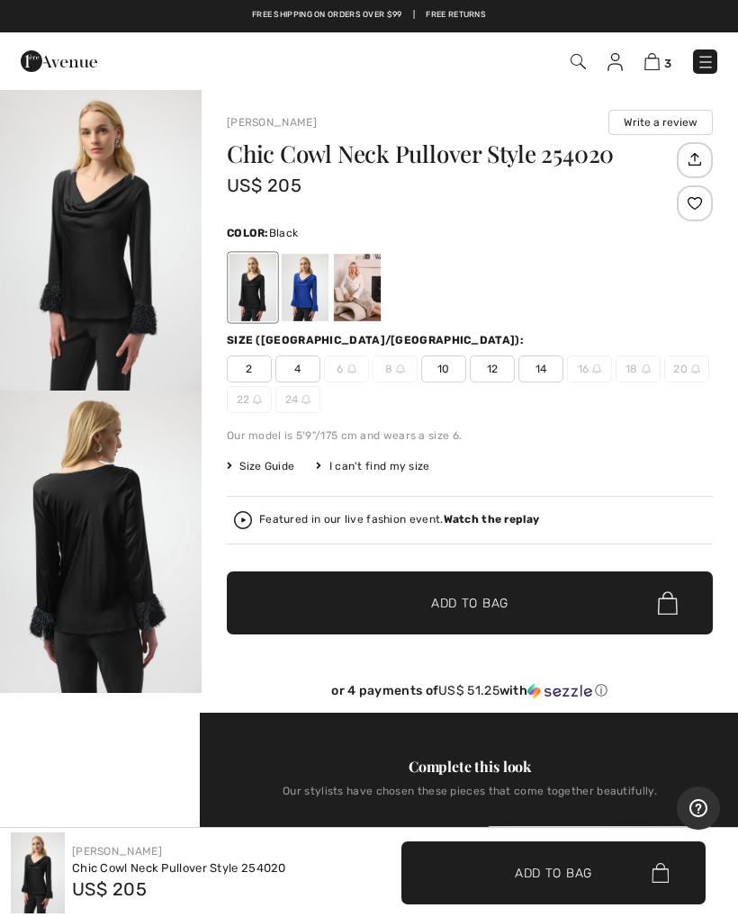
click at [122, 222] on img "1 / 2" at bounding box center [101, 239] width 202 height 302
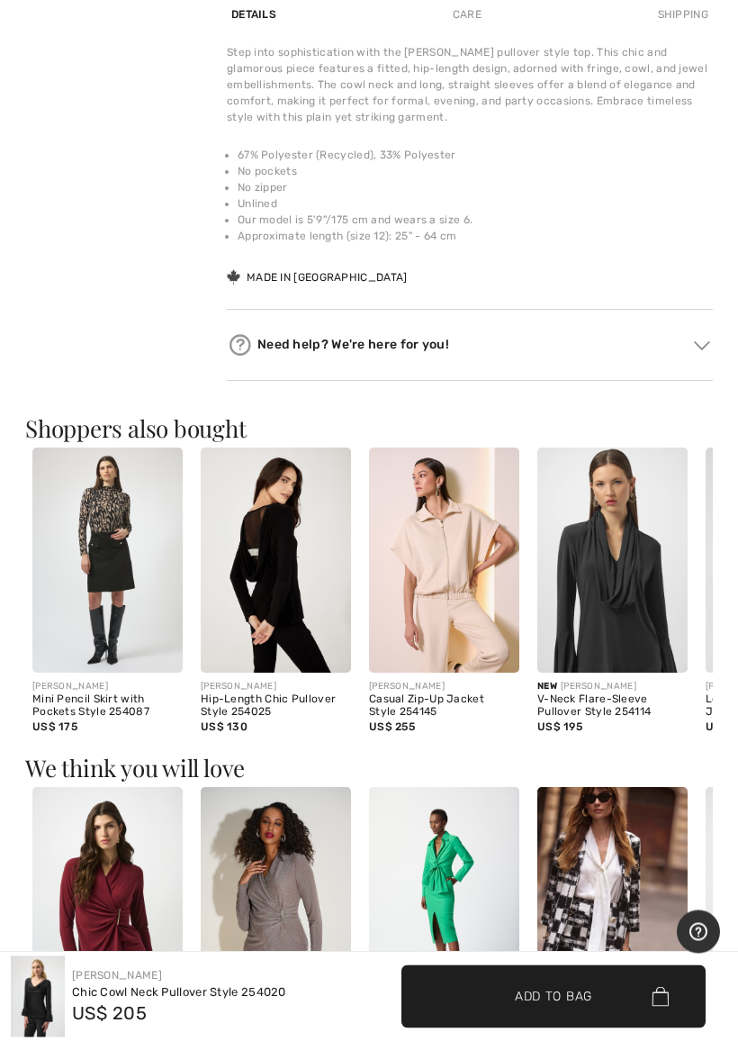
scroll to position [1236, 0]
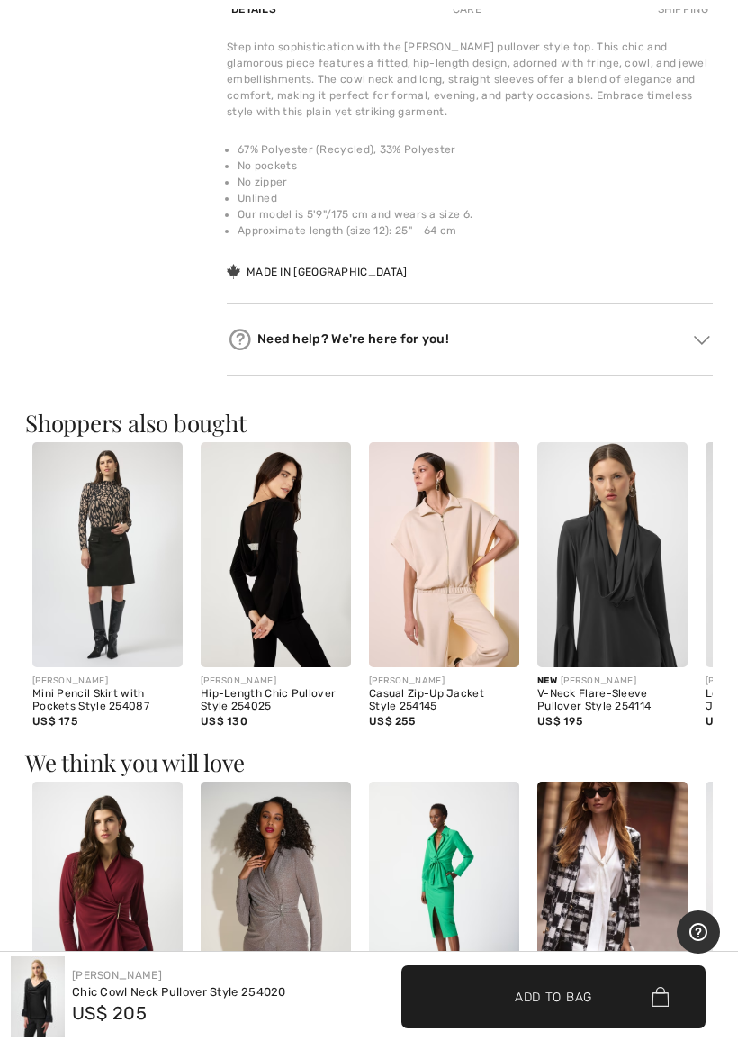
click at [636, 611] on img at bounding box center [612, 555] width 150 height 226
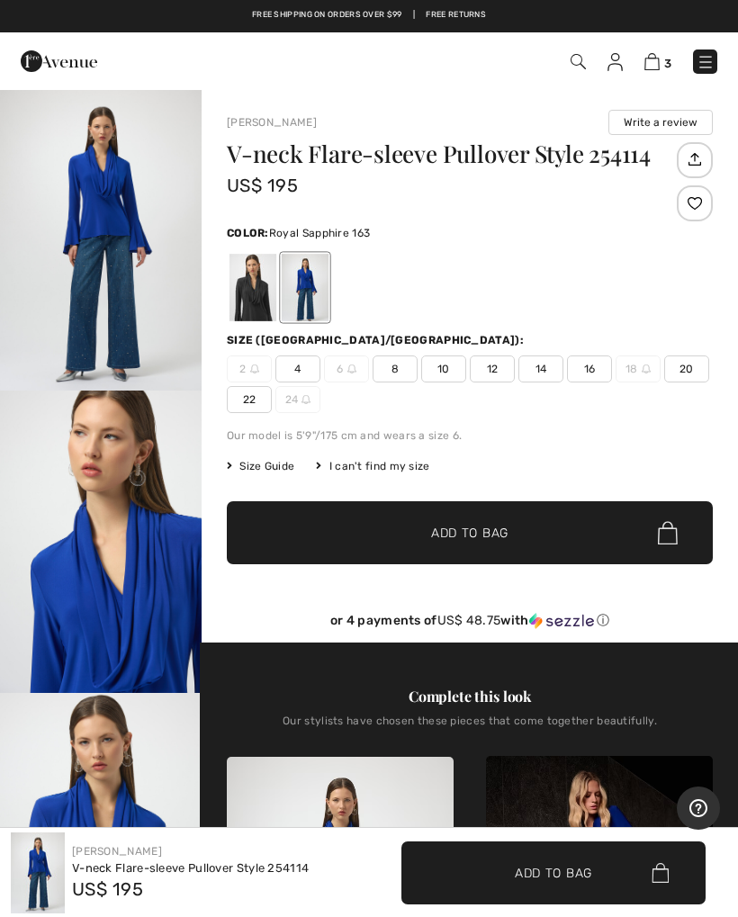
click at [450, 373] on span "10" at bounding box center [443, 369] width 45 height 27
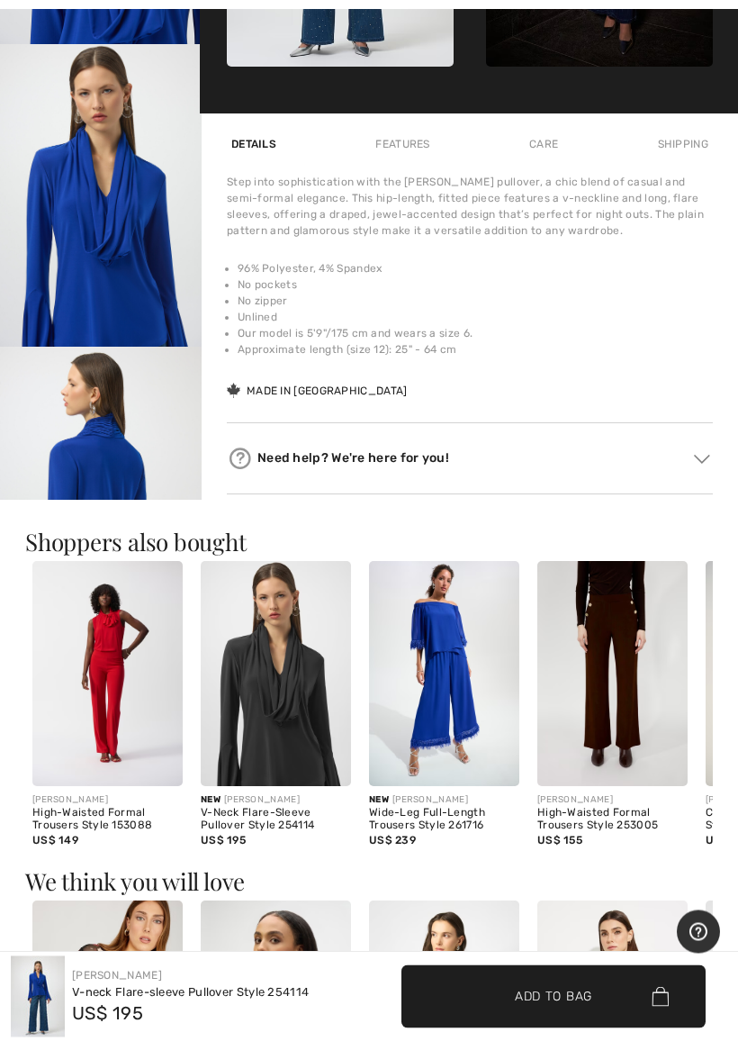
scroll to position [1031, 0]
click at [276, 684] on img at bounding box center [276, 674] width 150 height 226
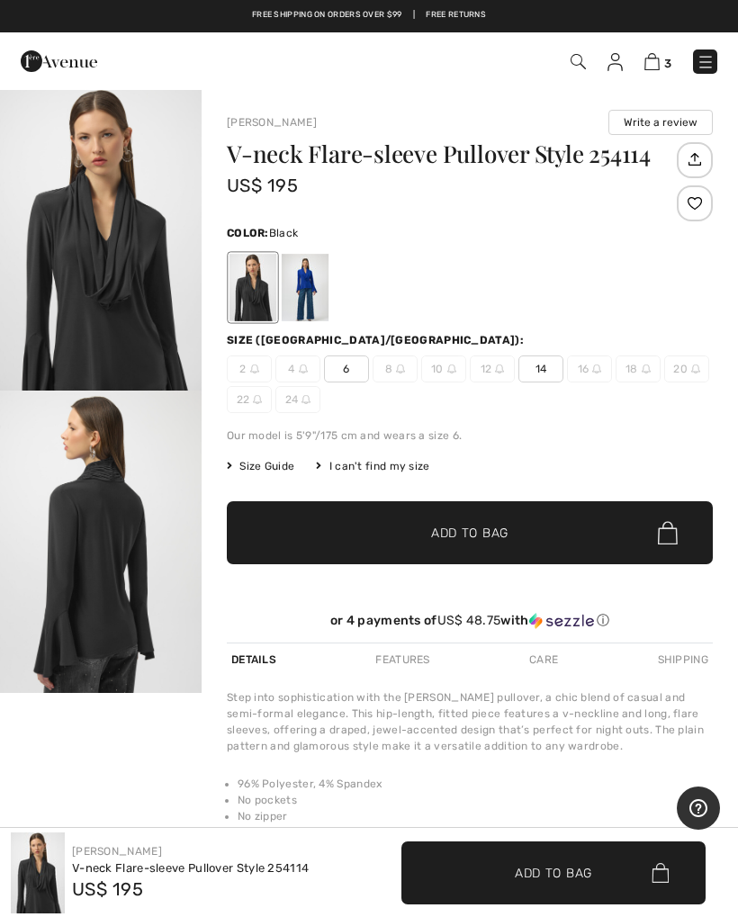
click at [456, 373] on img at bounding box center [451, 369] width 9 height 9
click at [456, 359] on span "10" at bounding box center [443, 369] width 45 height 27
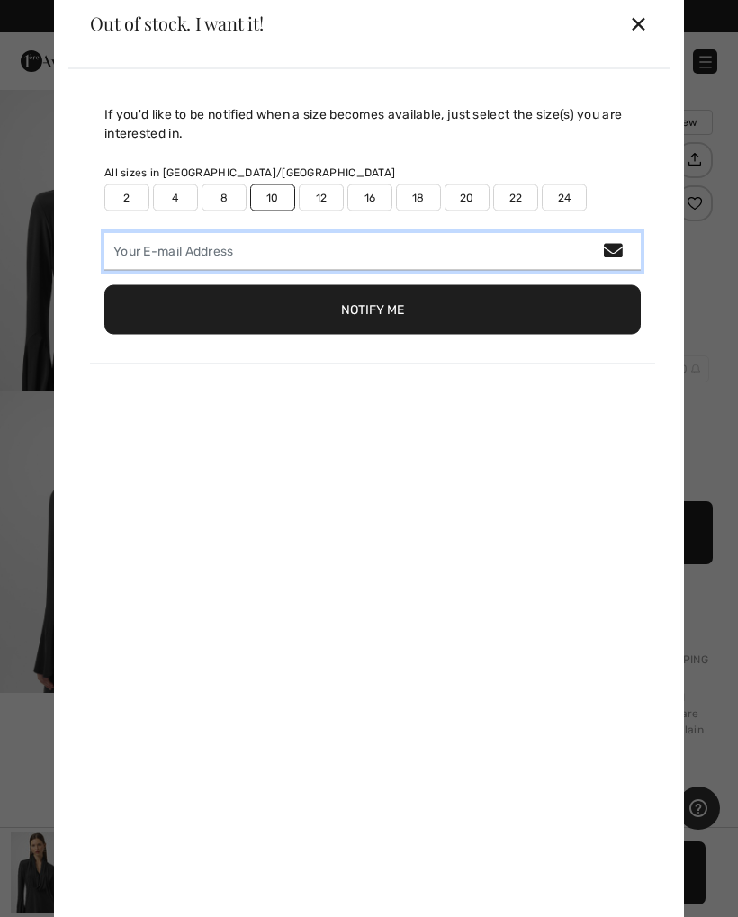
click at [626, 238] on input "email" at bounding box center [372, 251] width 537 height 38
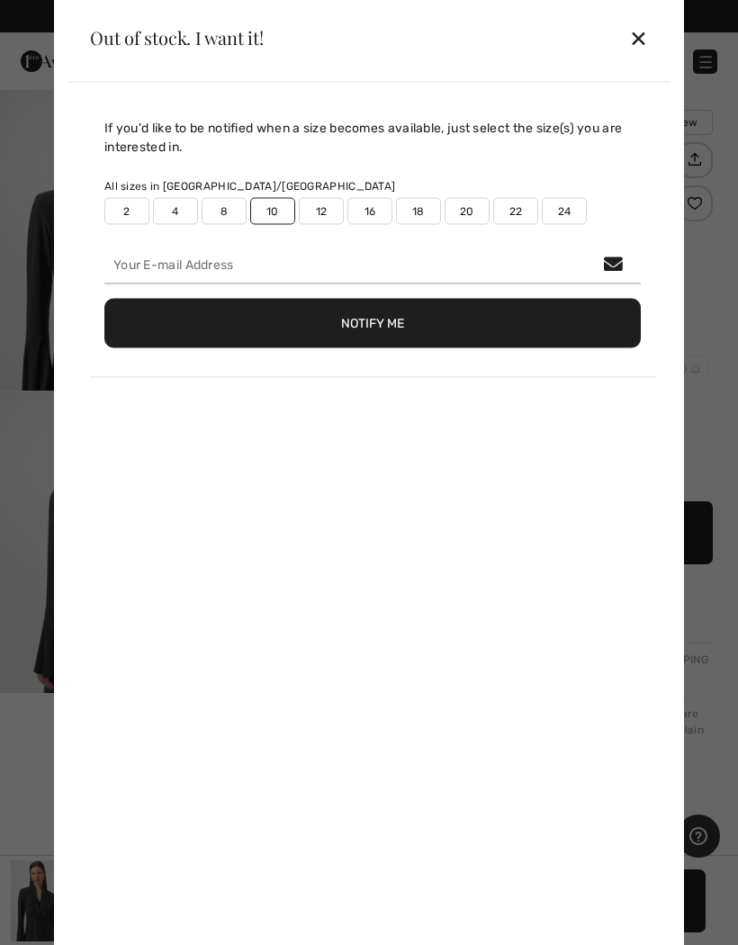
click at [645, 32] on div "✕" at bounding box center [638, 37] width 19 height 38
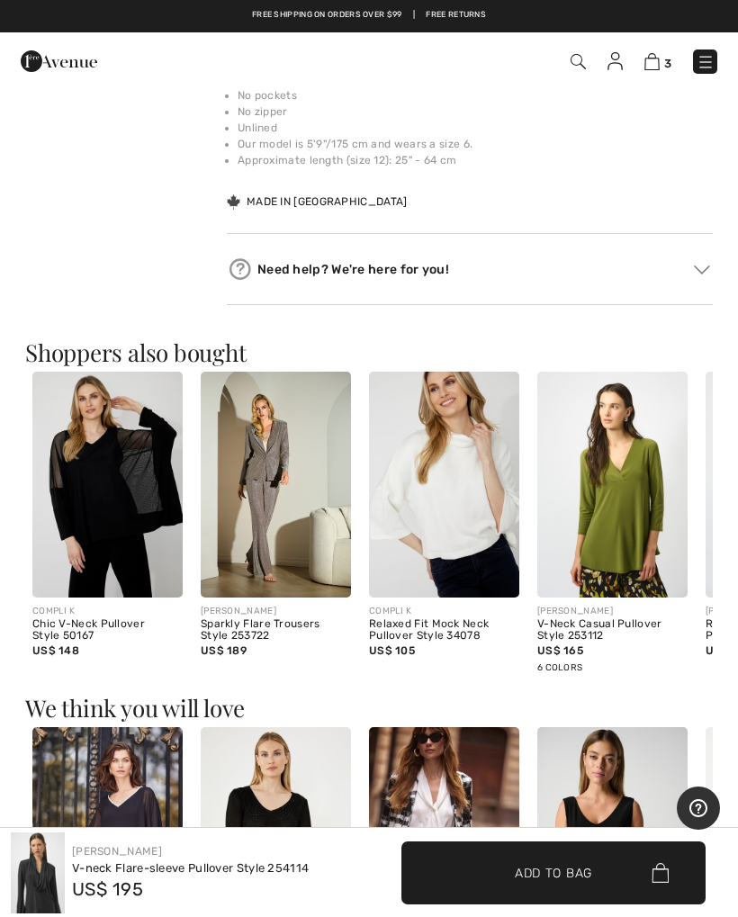
scroll to position [704, 0]
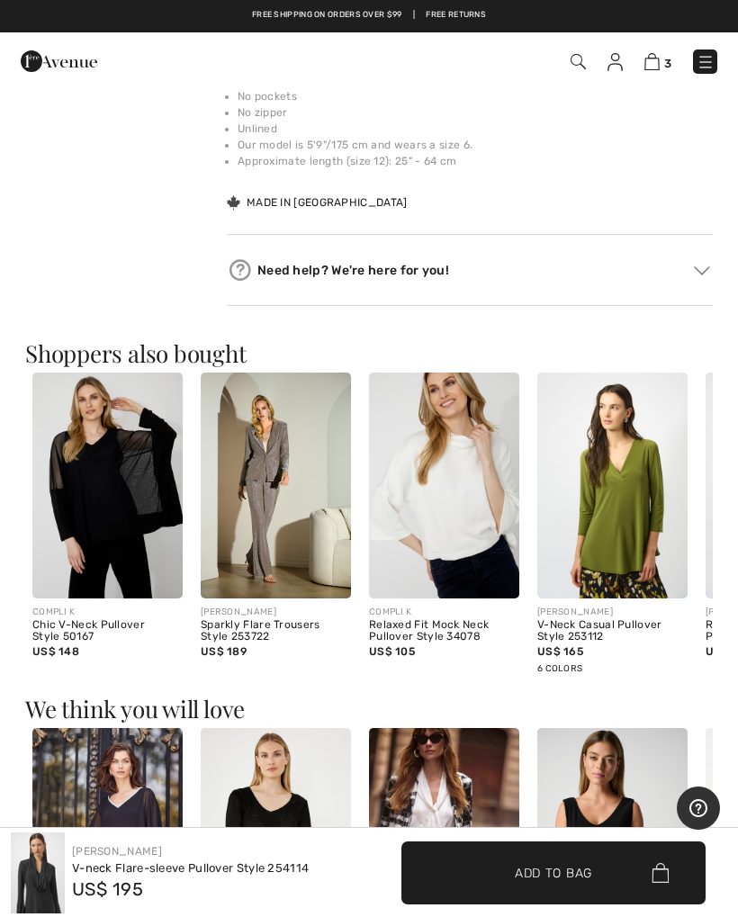
click at [664, 57] on span "3" at bounding box center [667, 64] width 7 height 14
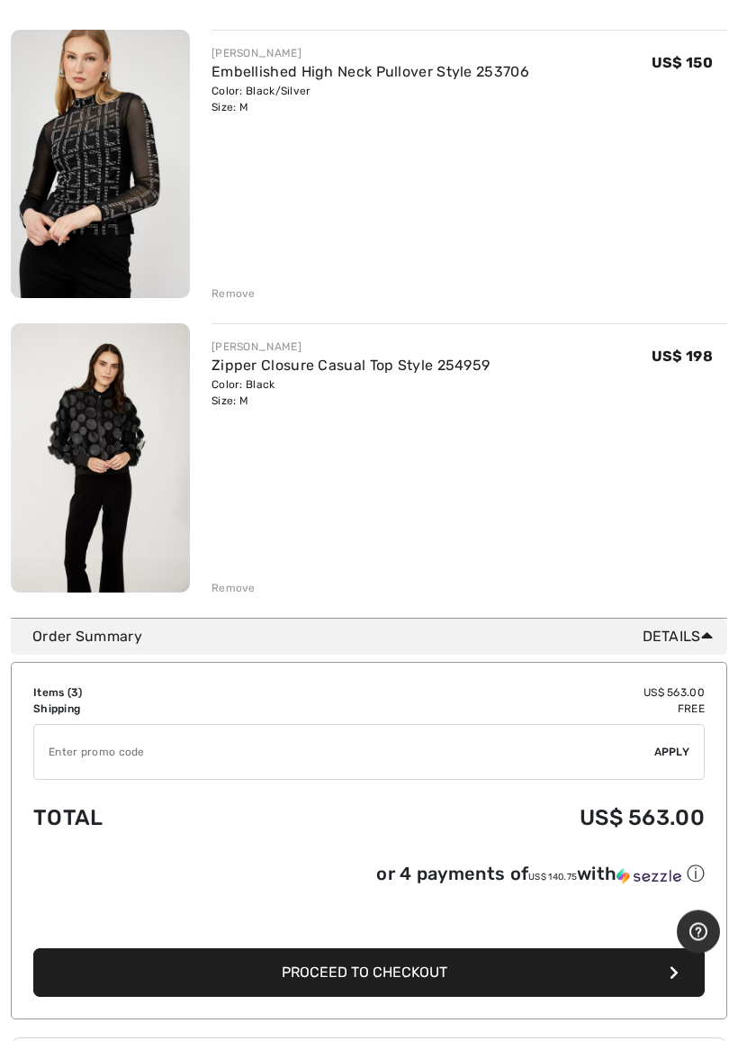
scroll to position [532, 0]
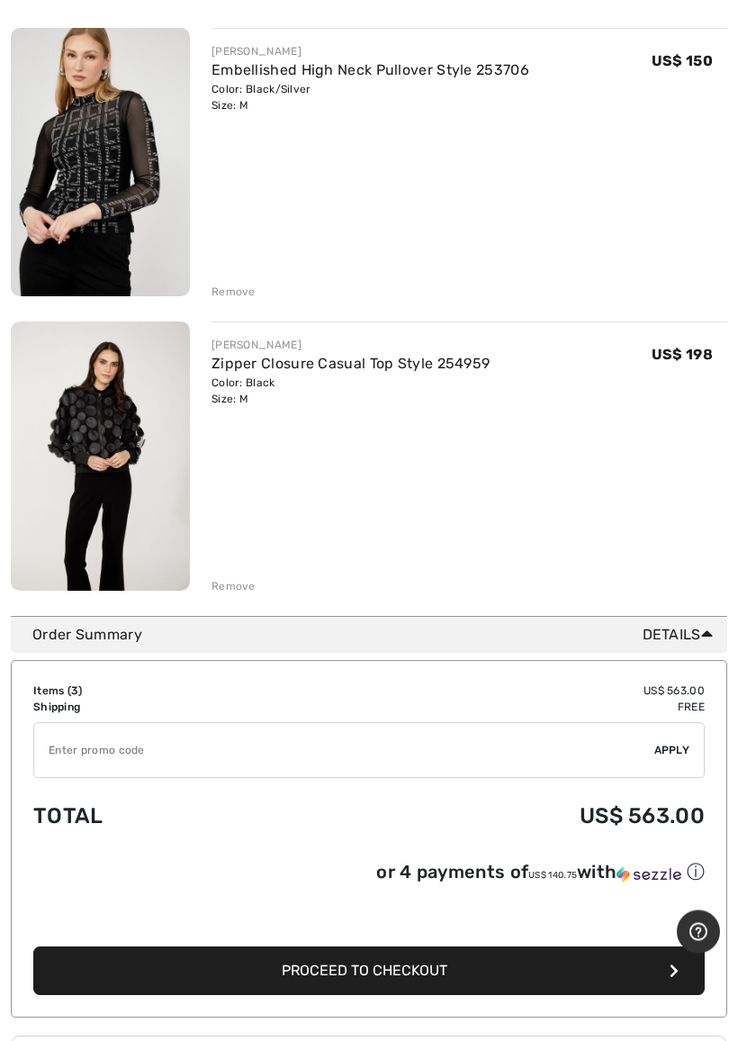
click at [231, 579] on div "Remove" at bounding box center [234, 587] width 44 height 16
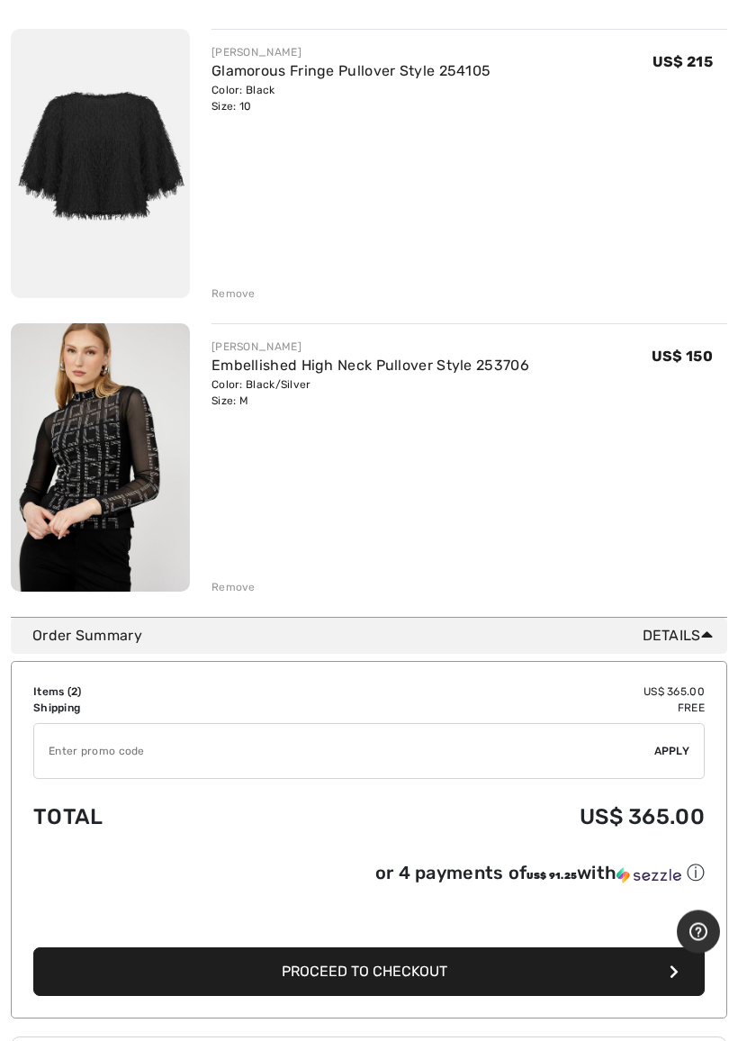
scroll to position [239, 0]
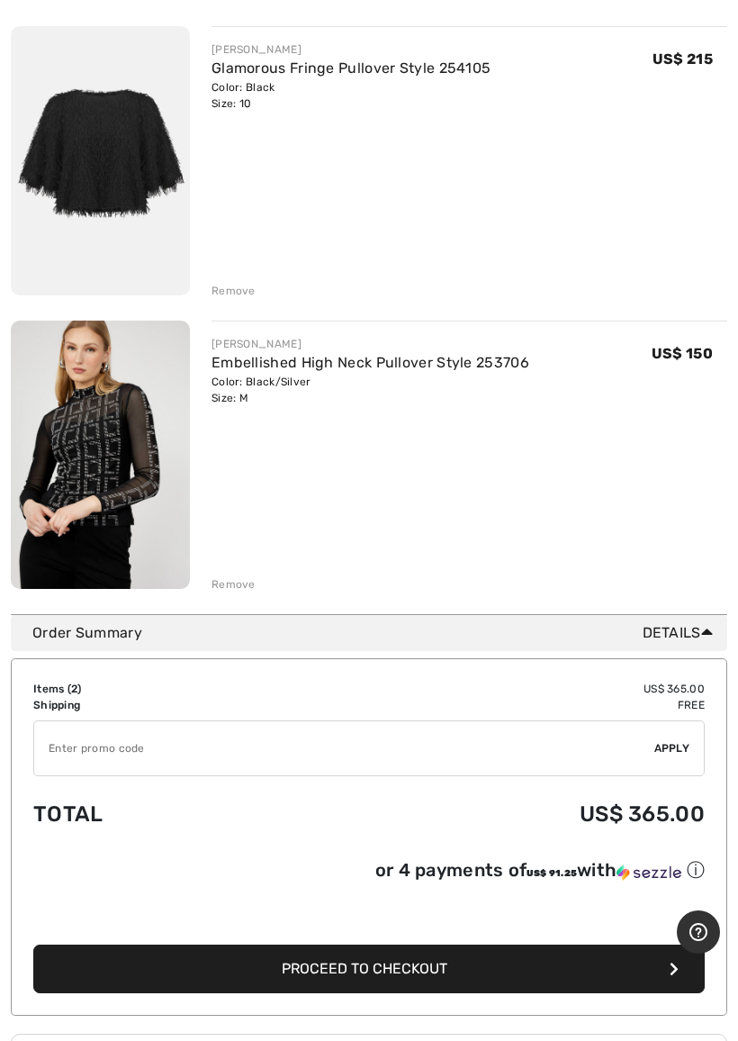
click at [637, 754] on input "TEXT" at bounding box center [344, 748] width 620 height 54
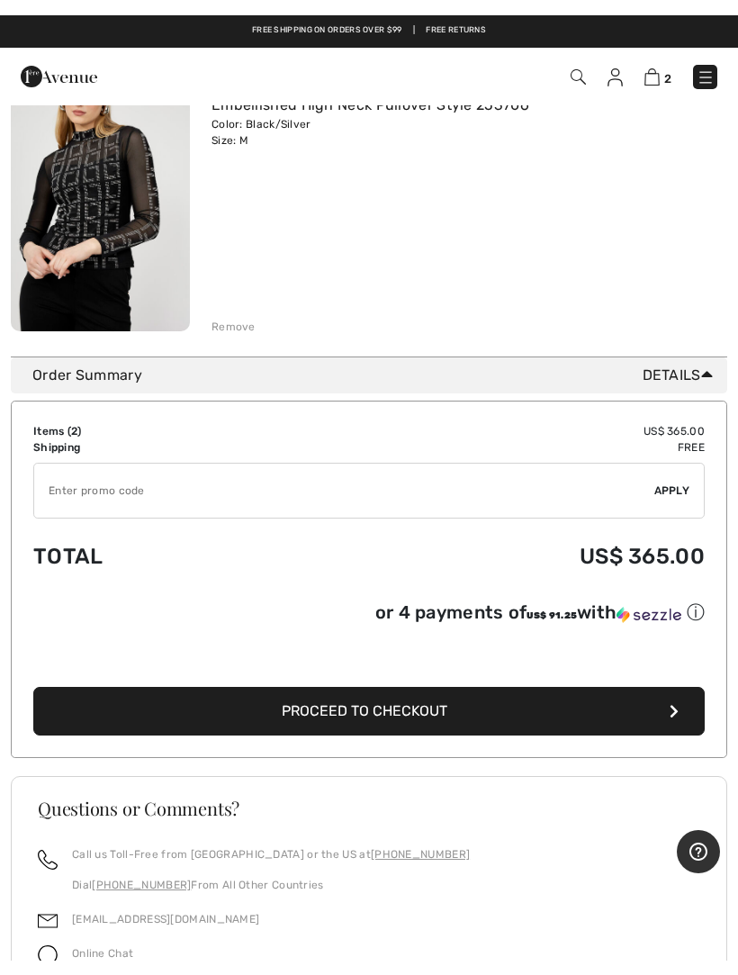
scroll to position [512, 0]
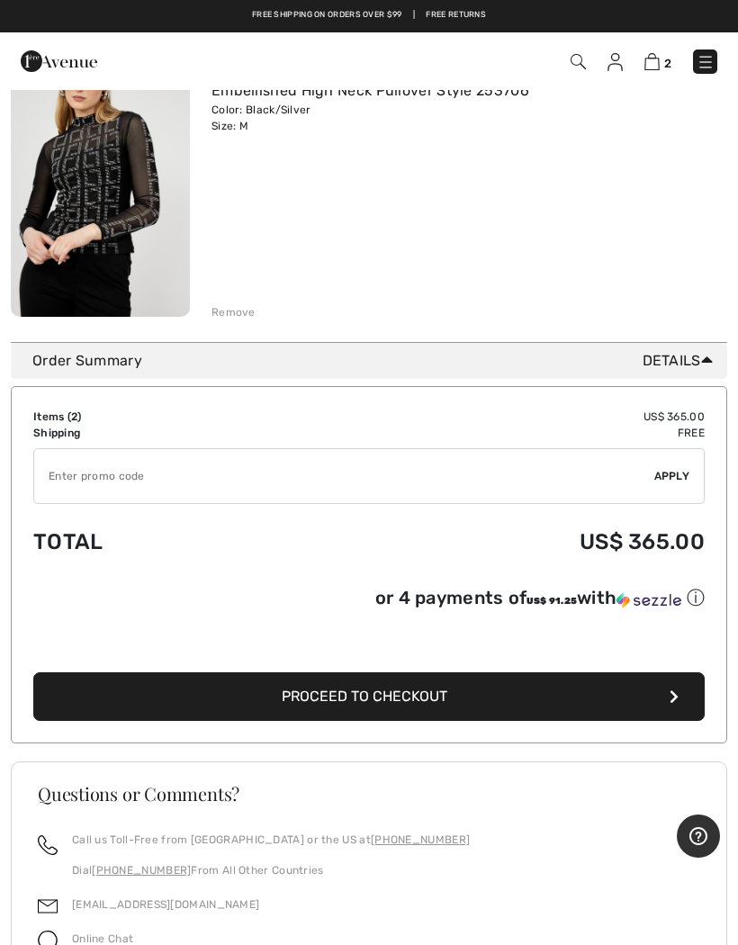
click at [93, 485] on input "TEXT" at bounding box center [344, 476] width 620 height 54
click at [233, 486] on input "TEXT" at bounding box center [344, 476] width 620 height 54
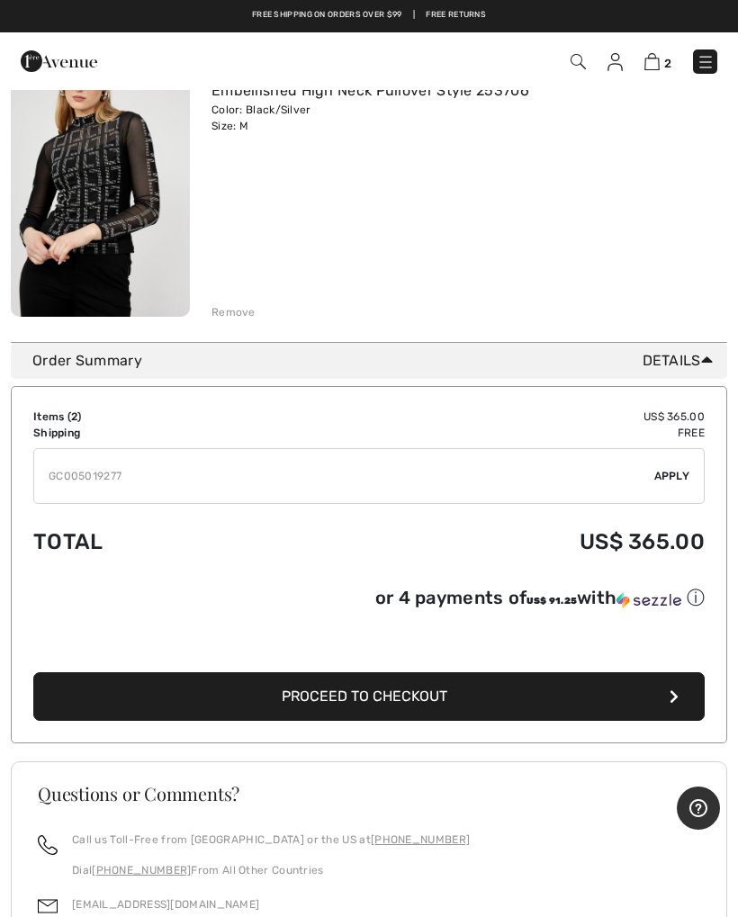
click at [193, 474] on input "TEXT" at bounding box center [344, 476] width 620 height 54
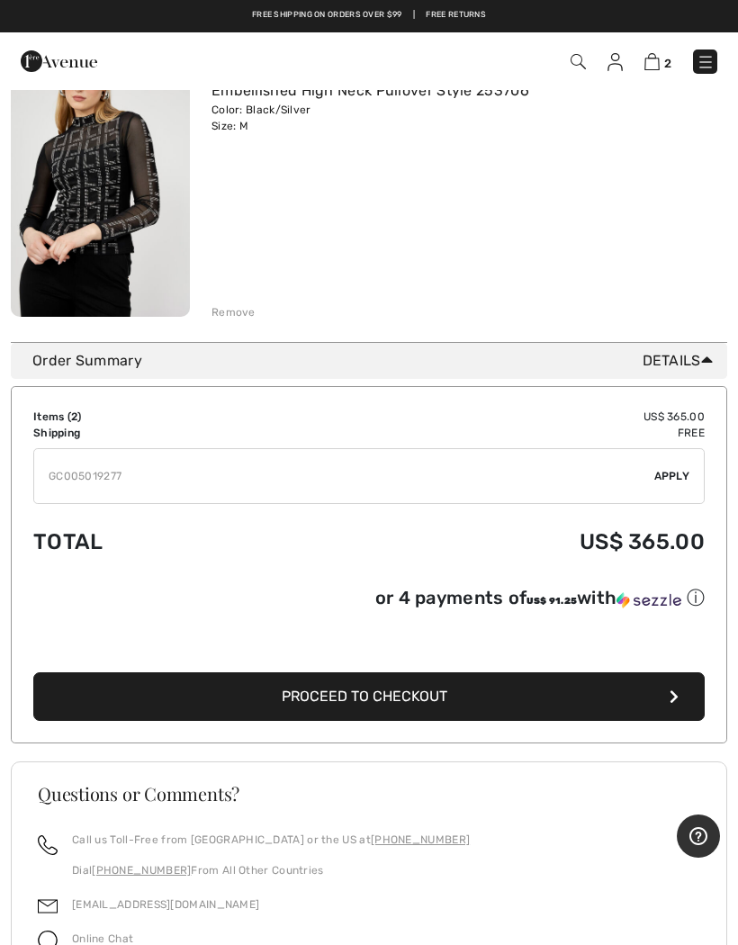
click at [57, 499] on input "TEXT" at bounding box center [344, 476] width 620 height 54
click at [54, 498] on input "TEXT" at bounding box center [344, 476] width 620 height 54
click at [169, 474] on input "TEXT" at bounding box center [344, 476] width 620 height 54
click at [239, 470] on input "TEXT" at bounding box center [344, 476] width 620 height 54
click at [237, 488] on input "TEXT" at bounding box center [344, 476] width 620 height 54
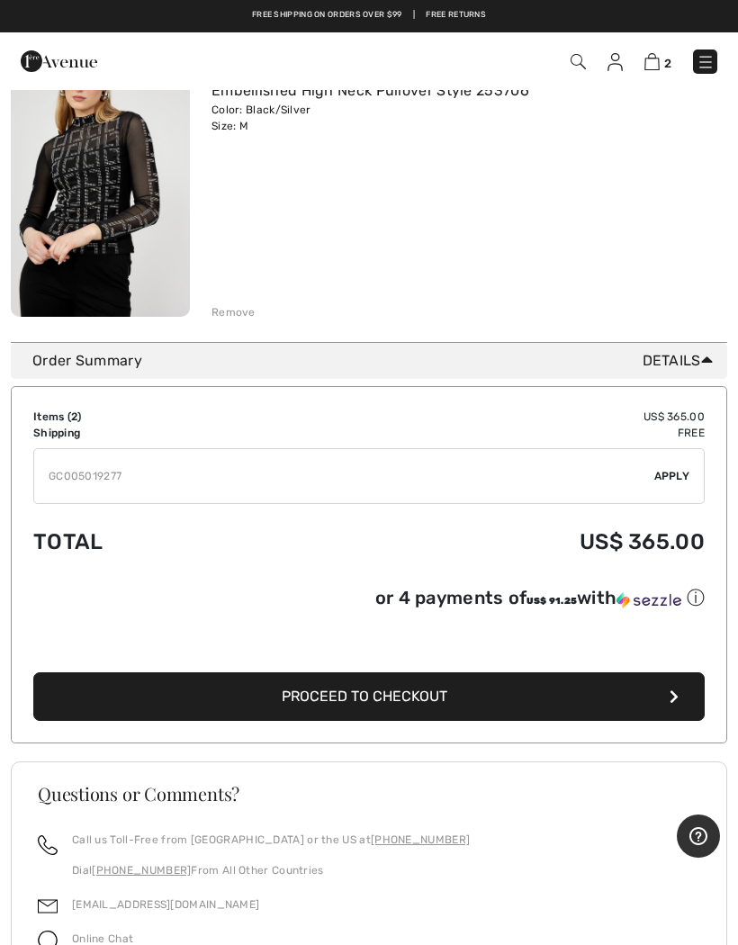
click at [55, 501] on input "TEXT" at bounding box center [344, 476] width 620 height 54
click at [49, 502] on input "TEXT" at bounding box center [344, 476] width 620 height 54
click at [40, 501] on input "TEXT" at bounding box center [344, 476] width 620 height 54
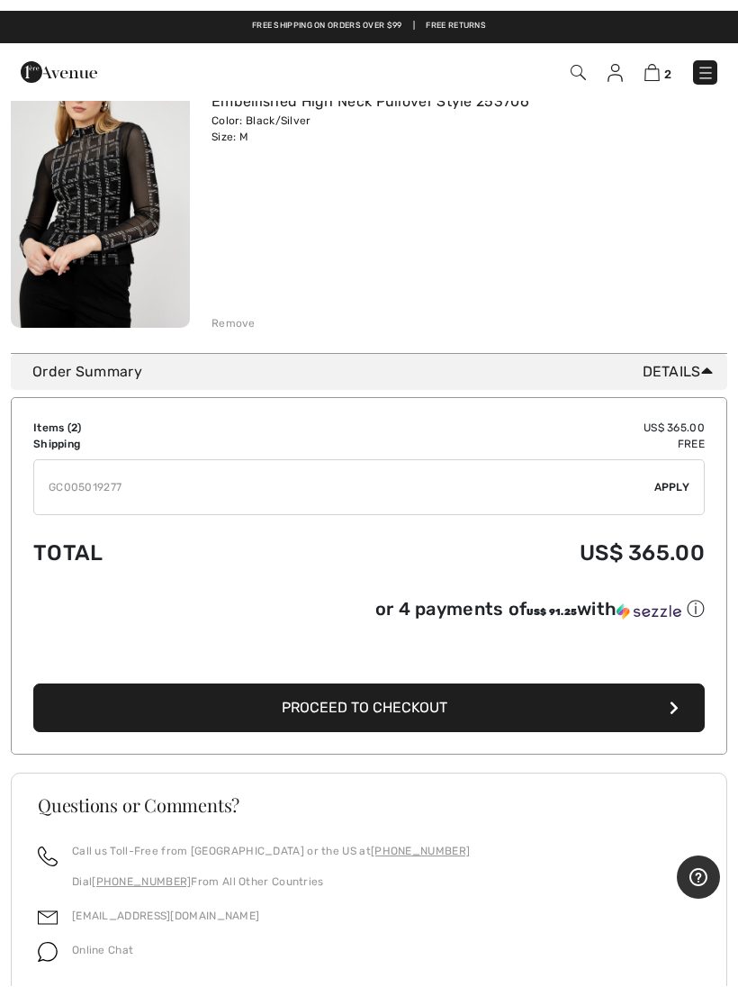
scroll to position [489, 0]
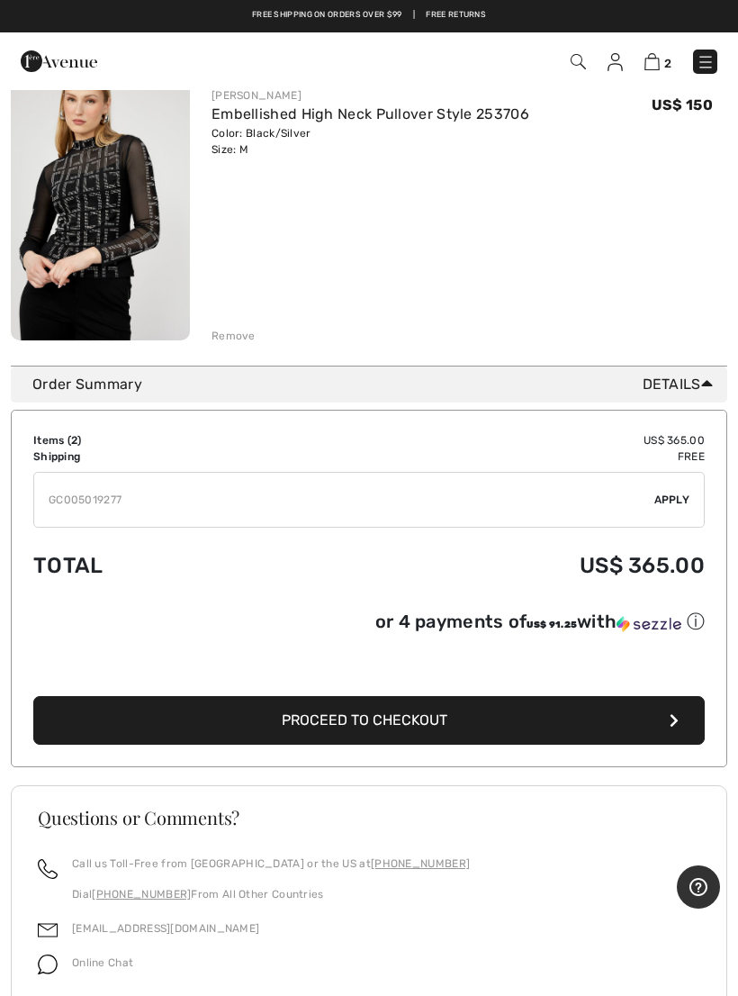
click at [167, 552] on td "Total" at bounding box center [153, 565] width 240 height 61
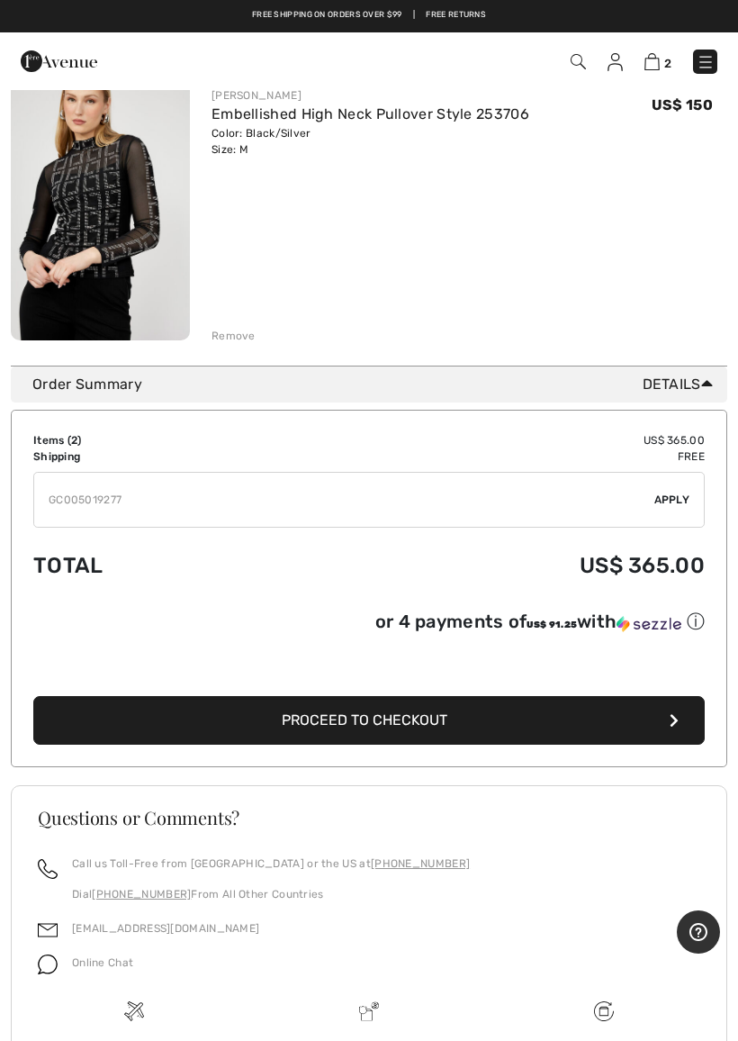
click at [68, 504] on input "TEXT" at bounding box center [344, 500] width 620 height 54
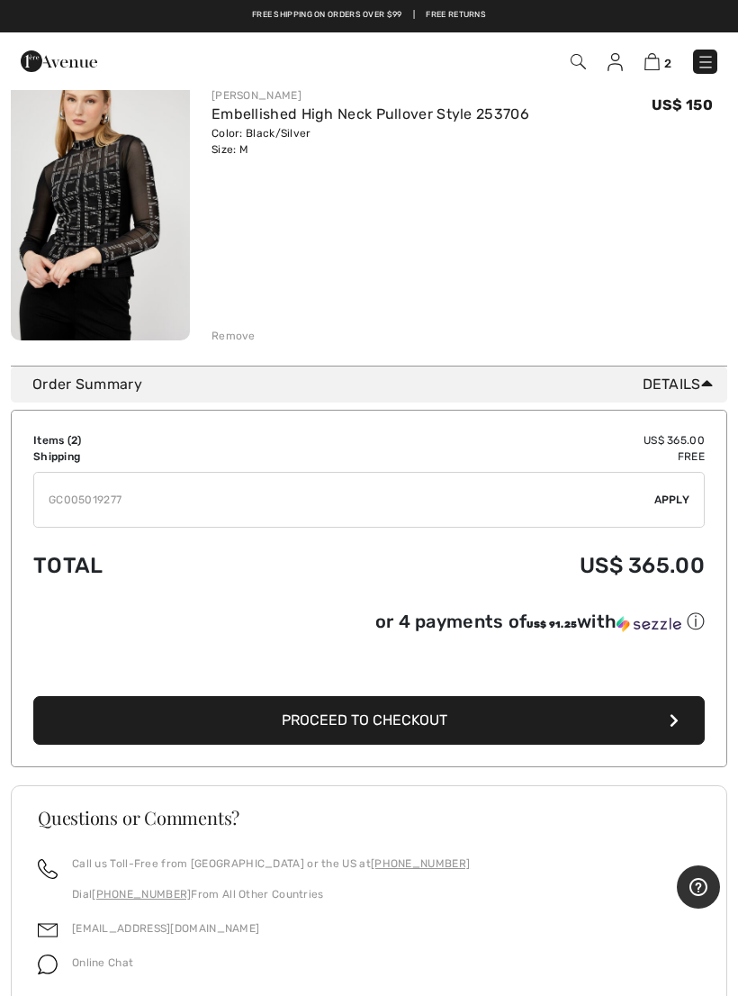
click at [67, 519] on input "TEXT" at bounding box center [344, 500] width 620 height 54
click at [272, 501] on input "TEXT" at bounding box center [344, 500] width 620 height 54
click at [235, 503] on input "TEXT" at bounding box center [344, 500] width 620 height 54
click at [234, 503] on input "TEXT" at bounding box center [344, 500] width 620 height 54
click at [248, 497] on input "TEXT" at bounding box center [344, 500] width 620 height 54
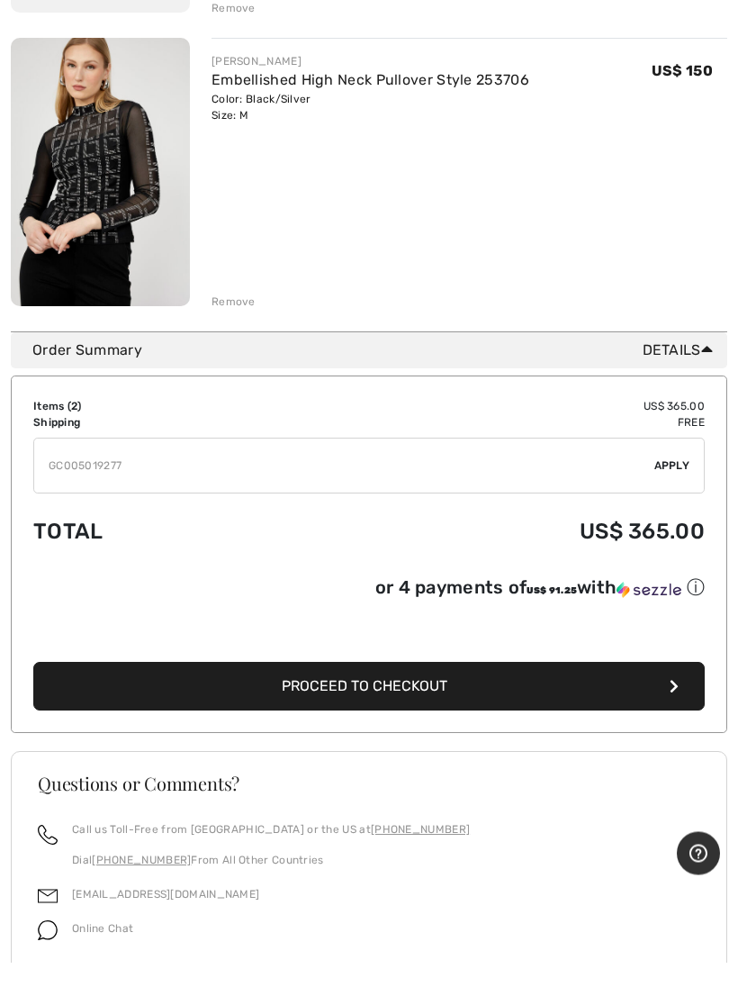
click at [219, 473] on input "TEXT" at bounding box center [344, 500] width 620 height 54
click at [212, 473] on input "TEXT" at bounding box center [344, 500] width 620 height 54
click at [95, 366] on div "Order Summary Details" at bounding box center [369, 384] width 717 height 36
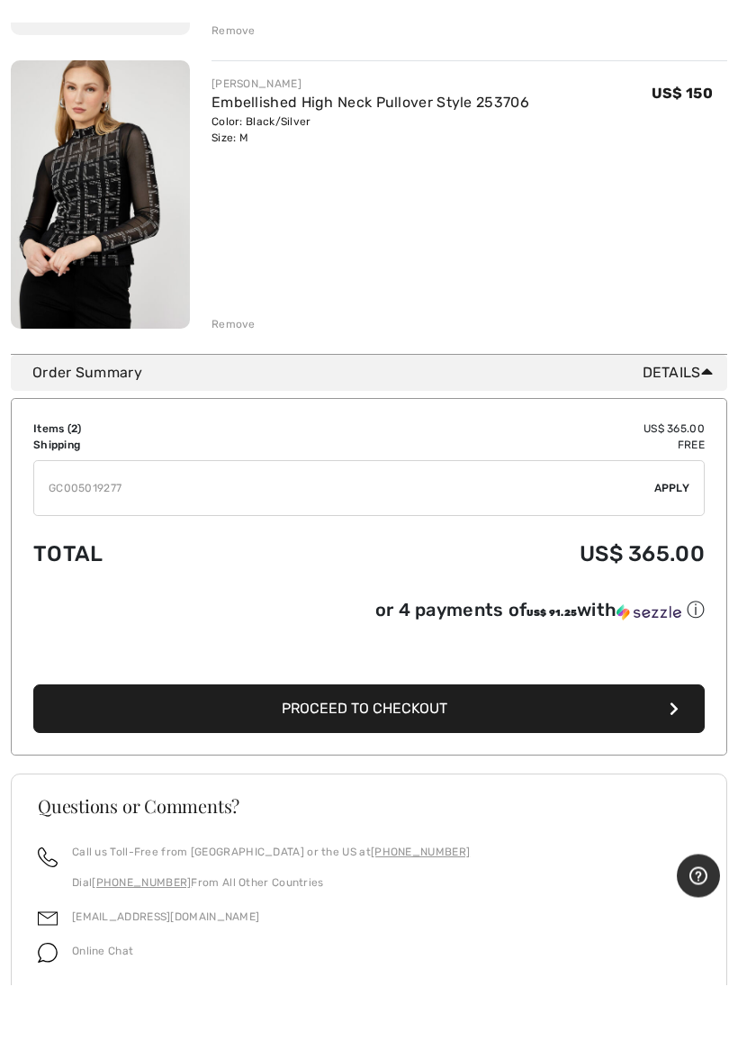
scroll to position [523, 0]
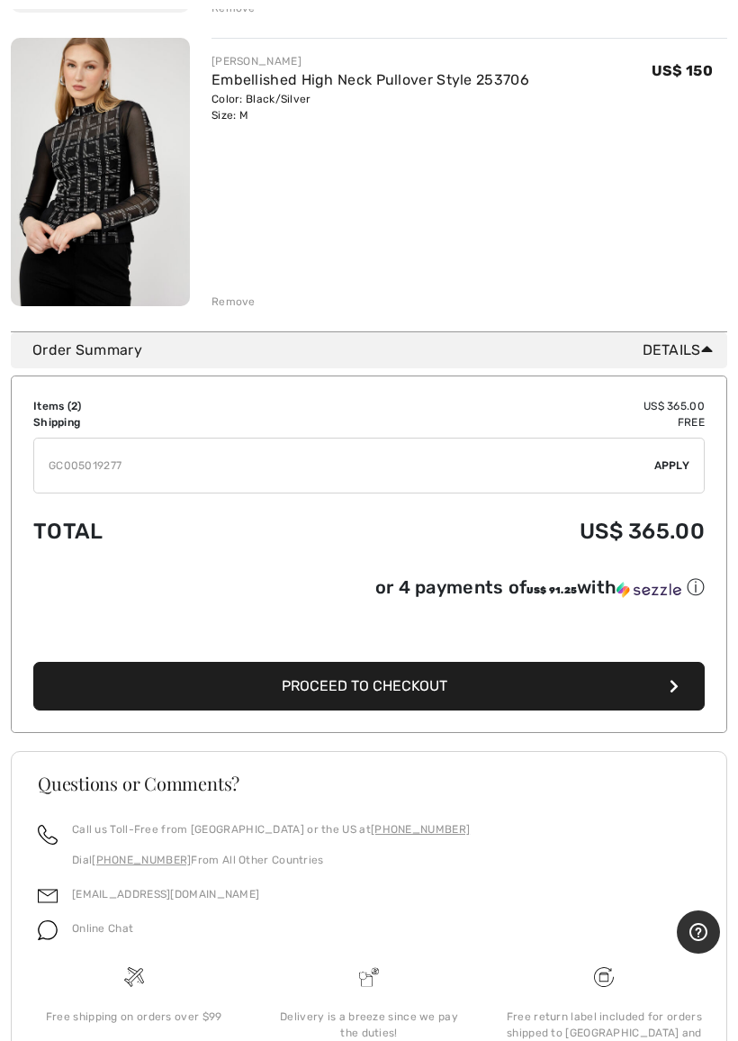
click at [287, 460] on input "TEXT" at bounding box center [344, 465] width 620 height 54
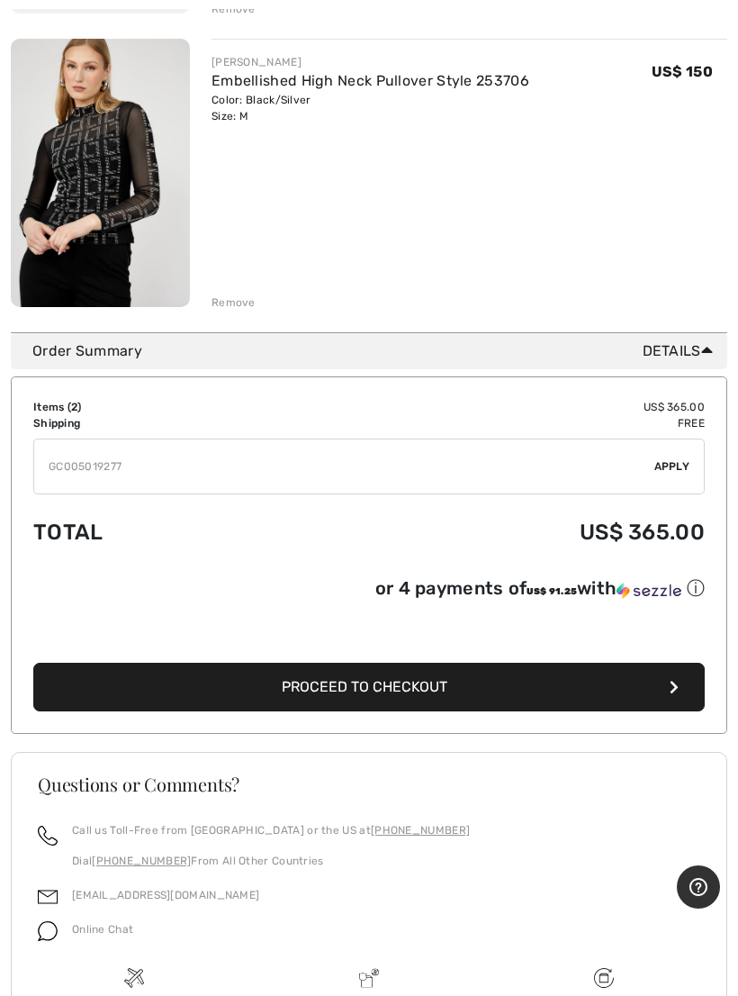
scroll to position [521, 0]
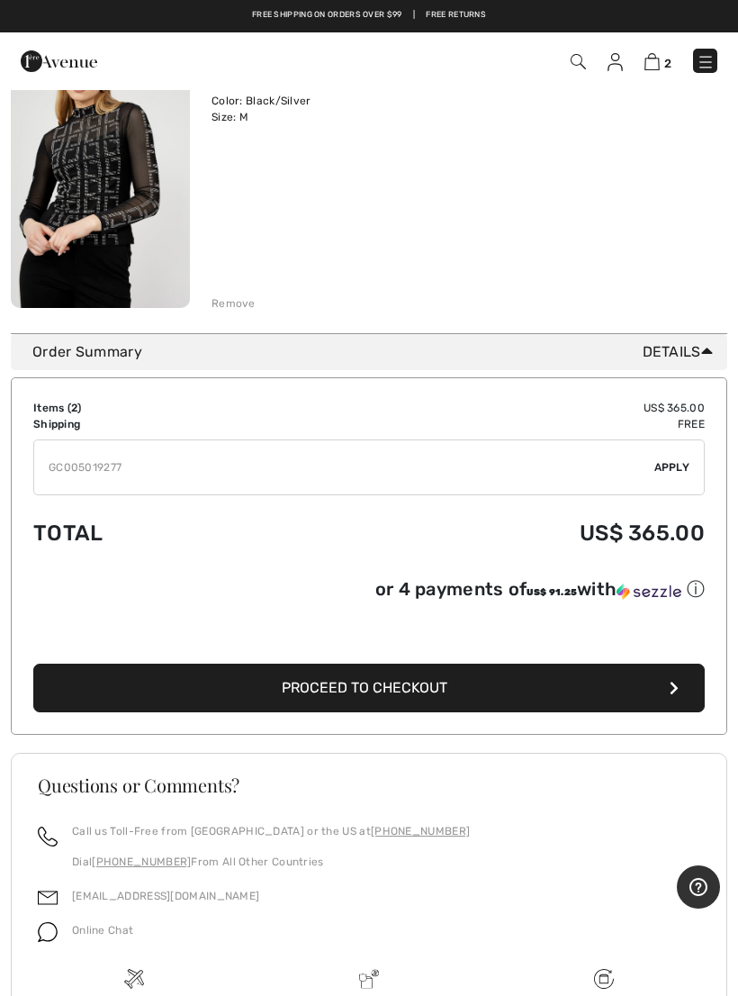
click at [221, 454] on input "TEXT" at bounding box center [344, 467] width 620 height 54
click at [303, 450] on input "TEXT" at bounding box center [344, 467] width 620 height 54
click at [311, 460] on input "TEXT" at bounding box center [344, 467] width 620 height 54
click at [59, 489] on input "TEXT" at bounding box center [344, 467] width 620 height 54
click at [244, 458] on input "TEXT" at bounding box center [344, 467] width 620 height 54
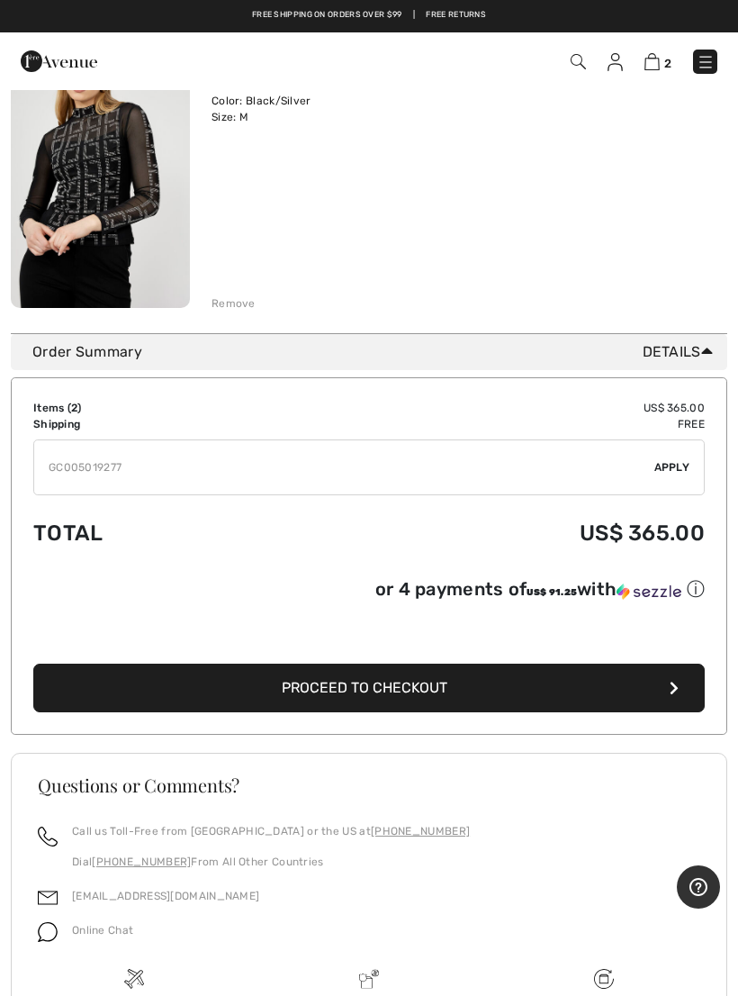
click at [266, 449] on input "TEXT" at bounding box center [344, 467] width 620 height 54
click at [198, 464] on input "TEXT" at bounding box center [344, 467] width 620 height 54
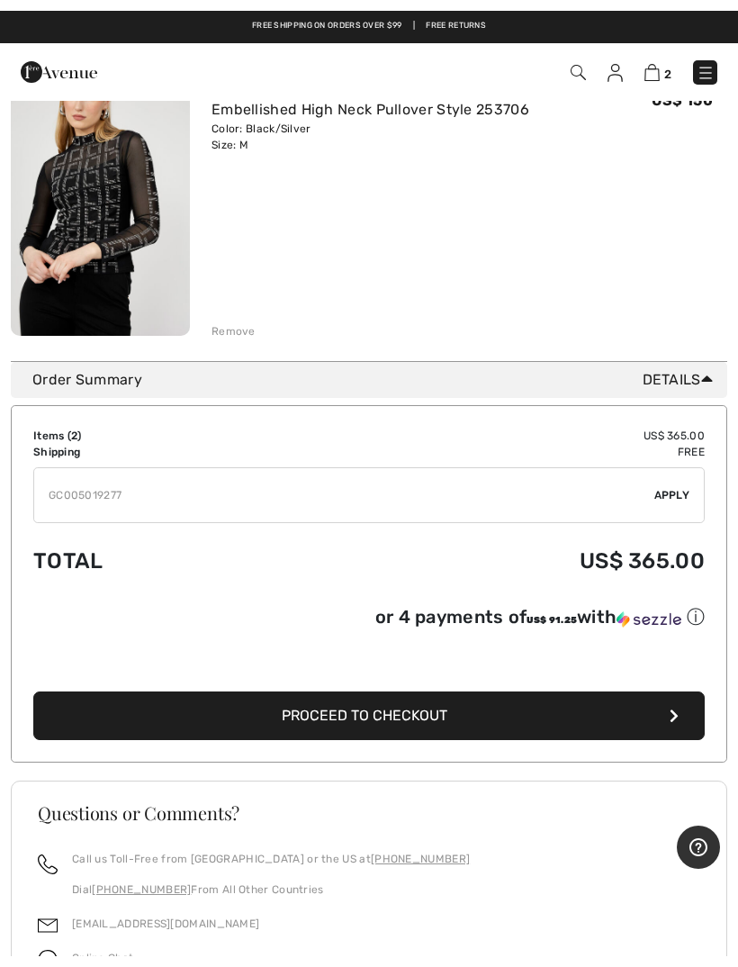
scroll to position [503, 0]
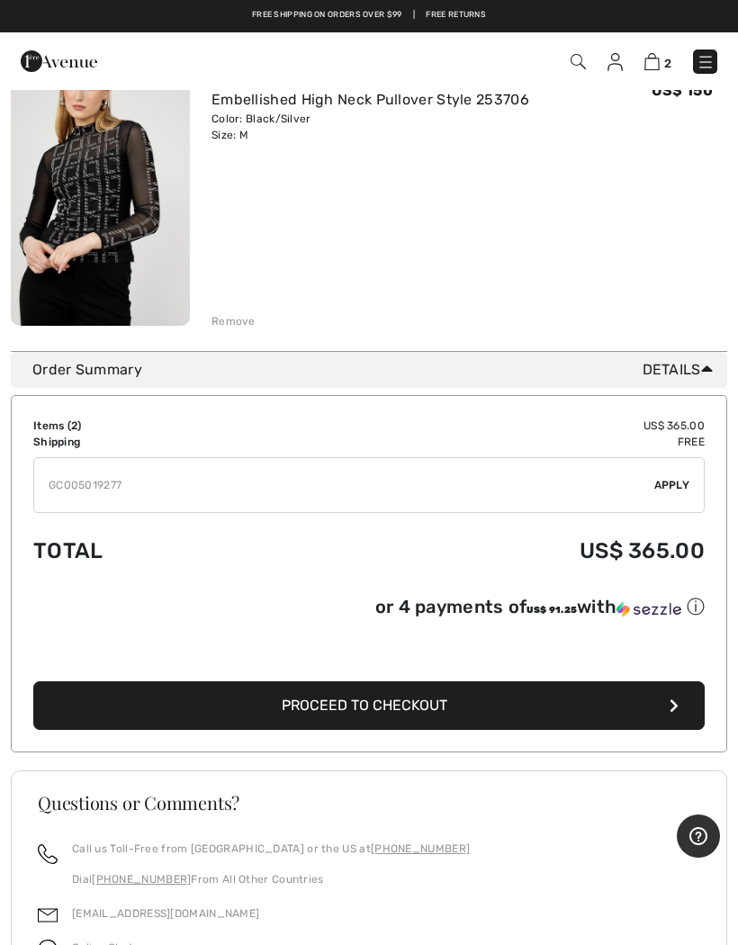
click at [275, 466] on input "TEXT" at bounding box center [344, 485] width 620 height 54
type input "GC005019277"
click at [160, 473] on input "TEXT" at bounding box center [344, 485] width 620 height 54
click at [227, 476] on input "TEXT" at bounding box center [344, 485] width 620 height 54
click at [134, 475] on input "TEXT" at bounding box center [344, 485] width 620 height 54
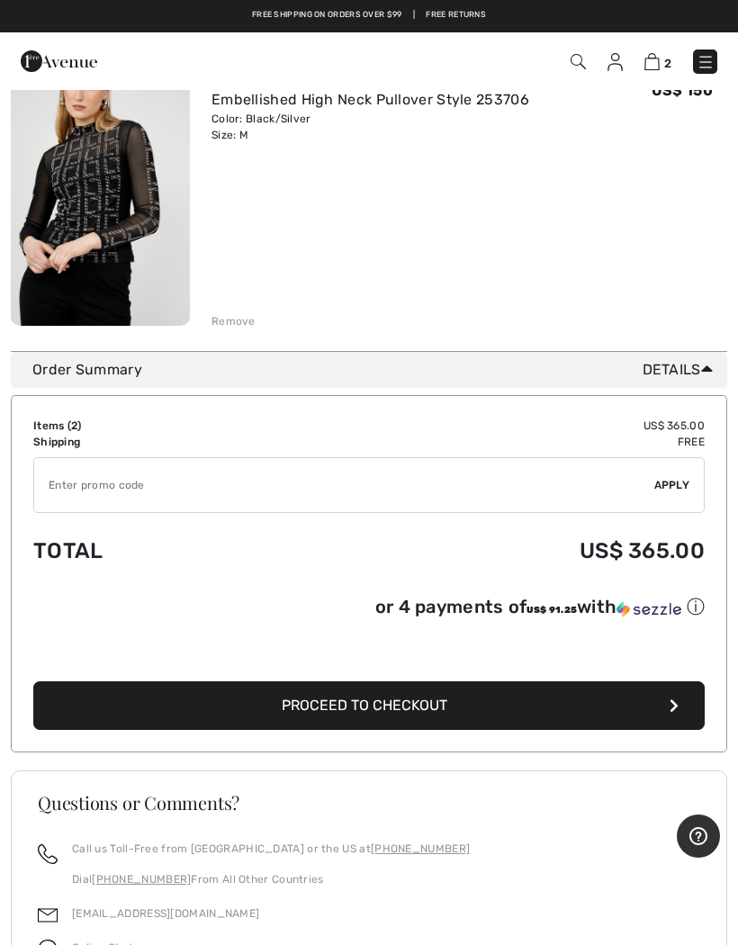
type input "%"
click at [364, 524] on td "US$ 365.00" at bounding box center [489, 550] width 431 height 61
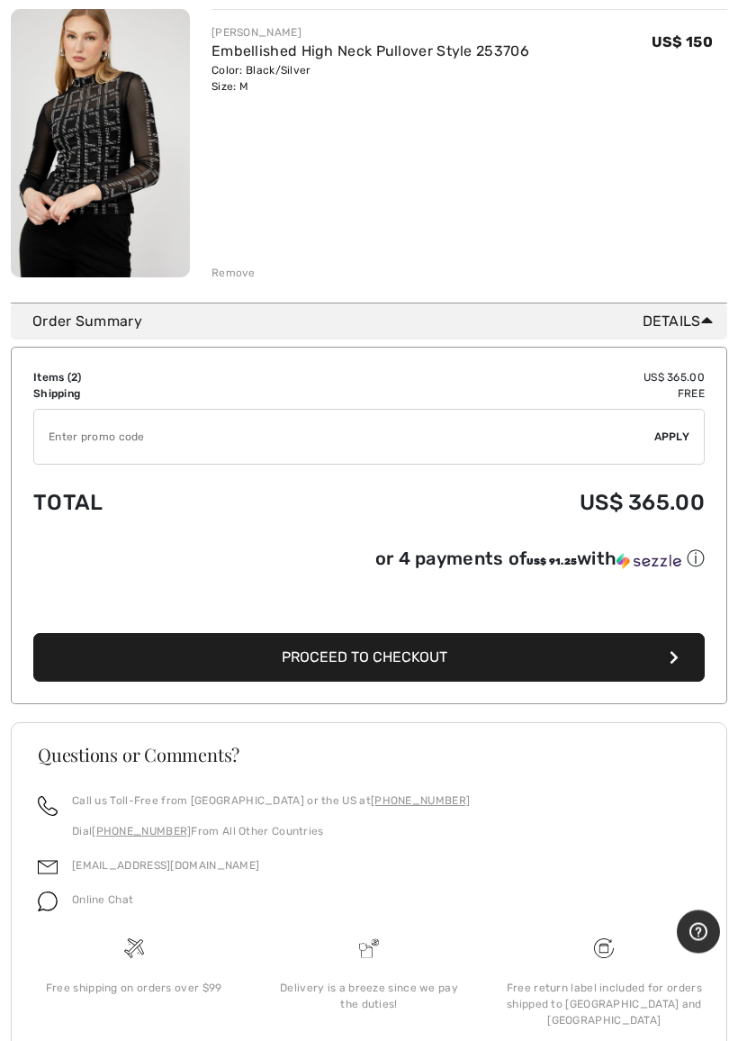
scroll to position [552, 0]
click at [681, 672] on button "Proceed to Checkout" at bounding box center [369, 657] width 672 height 49
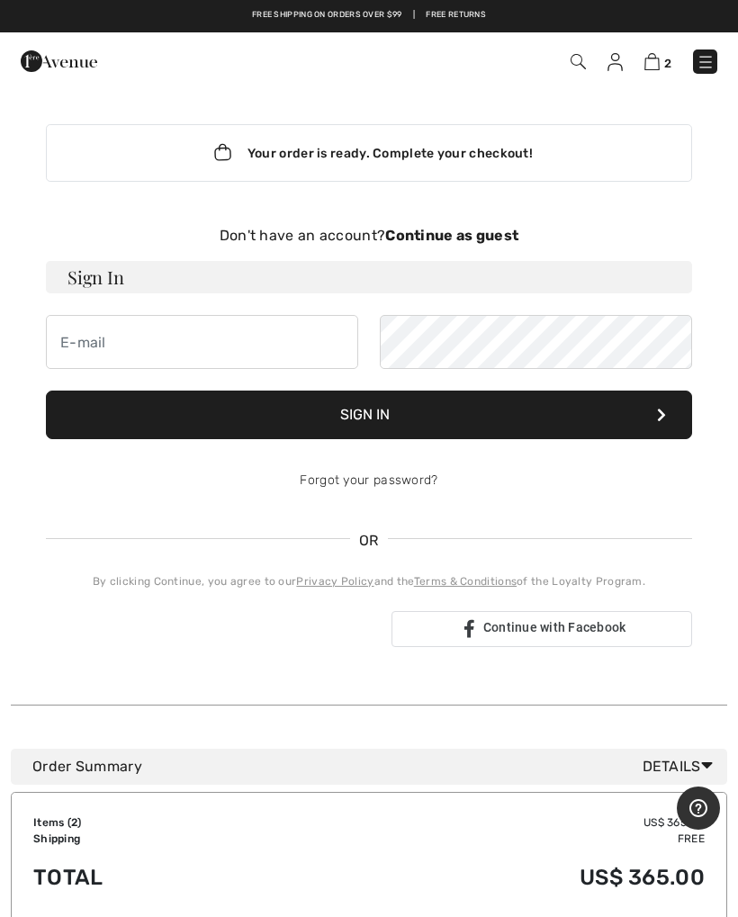
click at [496, 729] on div "Order Summary Details Items ( 2 ) US$ 365.00 Promo code US$ 0.00 Shipping Free …" at bounding box center [369, 839] width 717 height 269
click at [94, 347] on input "email" at bounding box center [202, 342] width 312 height 54
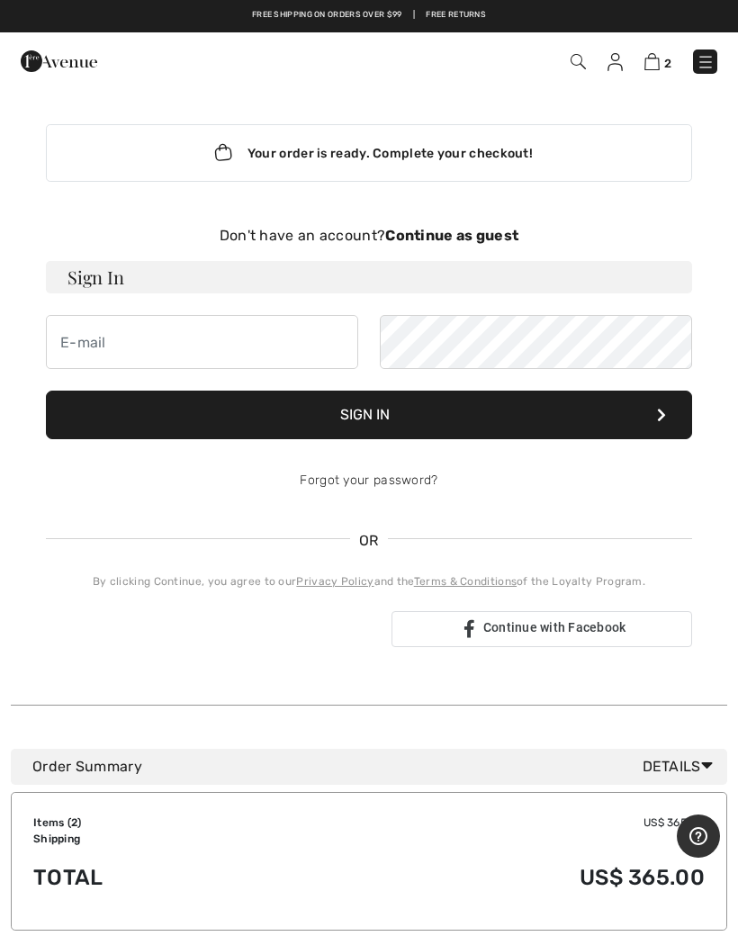
click at [273, 618] on div "Sign in with Google. Opens in new tab" at bounding box center [211, 629] width 331 height 40
